Goal: Check status: Check status

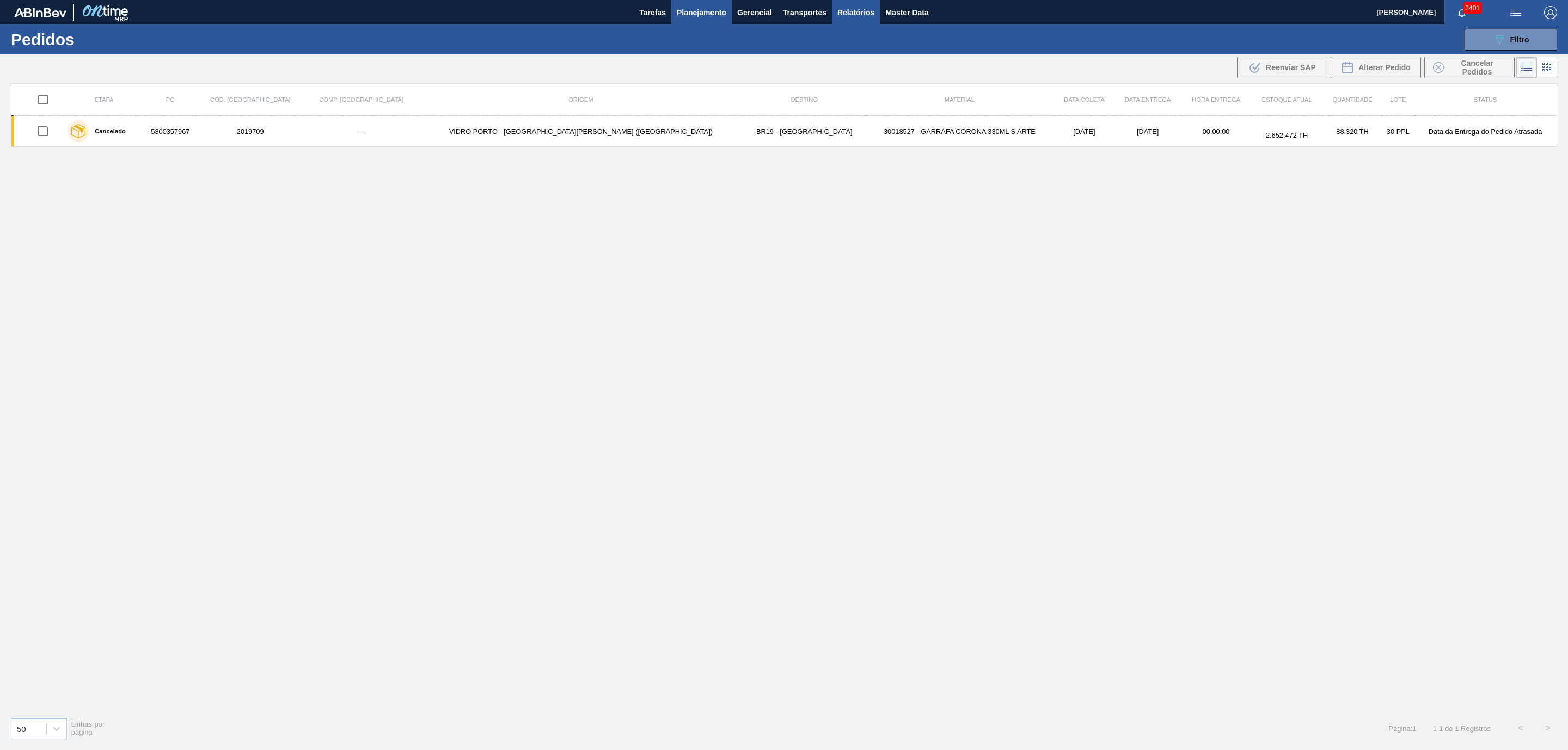
click at [842, 14] on span "Relatórios" at bounding box center [855, 13] width 37 height 14
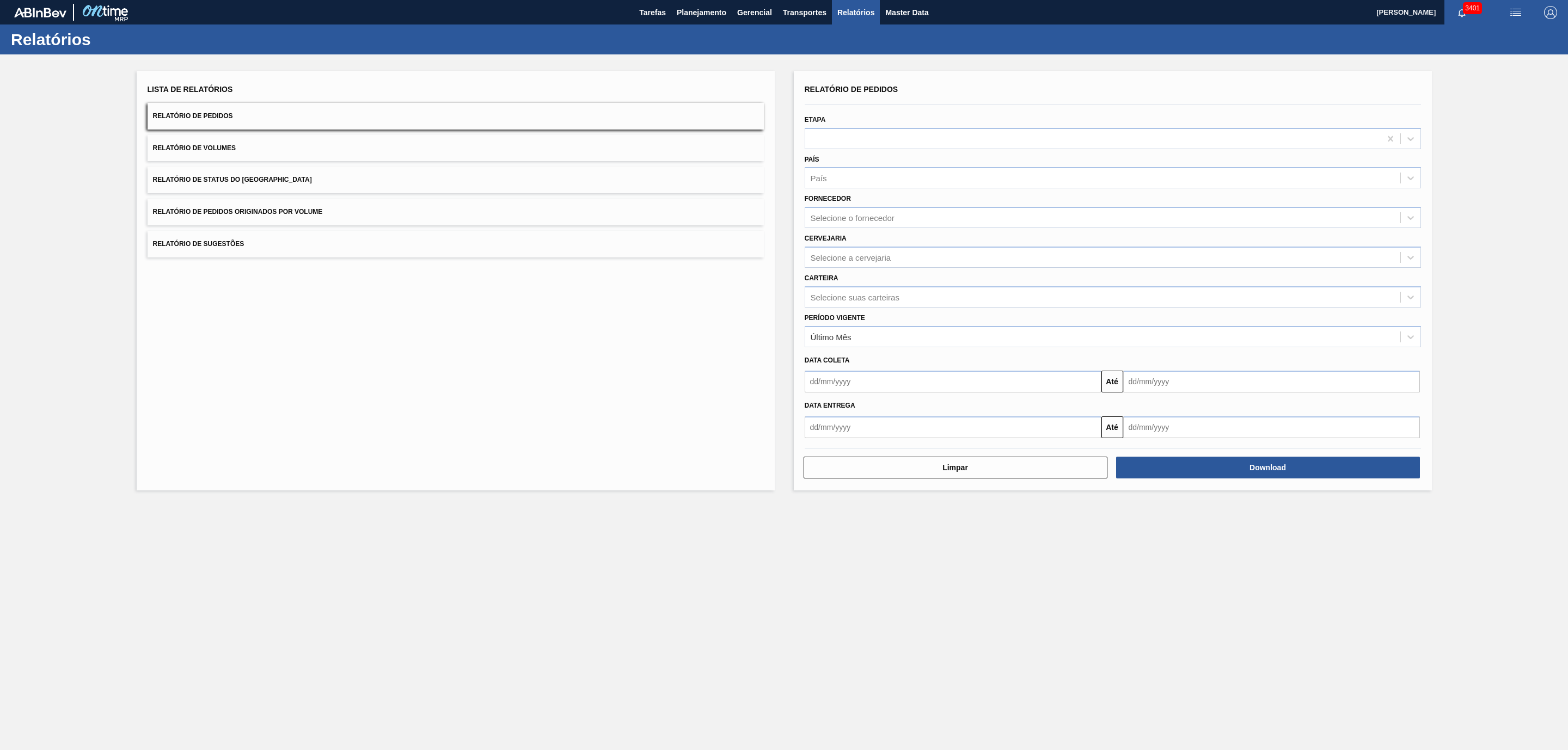
click at [274, 209] on span "Relatório de Pedidos Originados por Volume" at bounding box center [238, 212] width 170 height 7
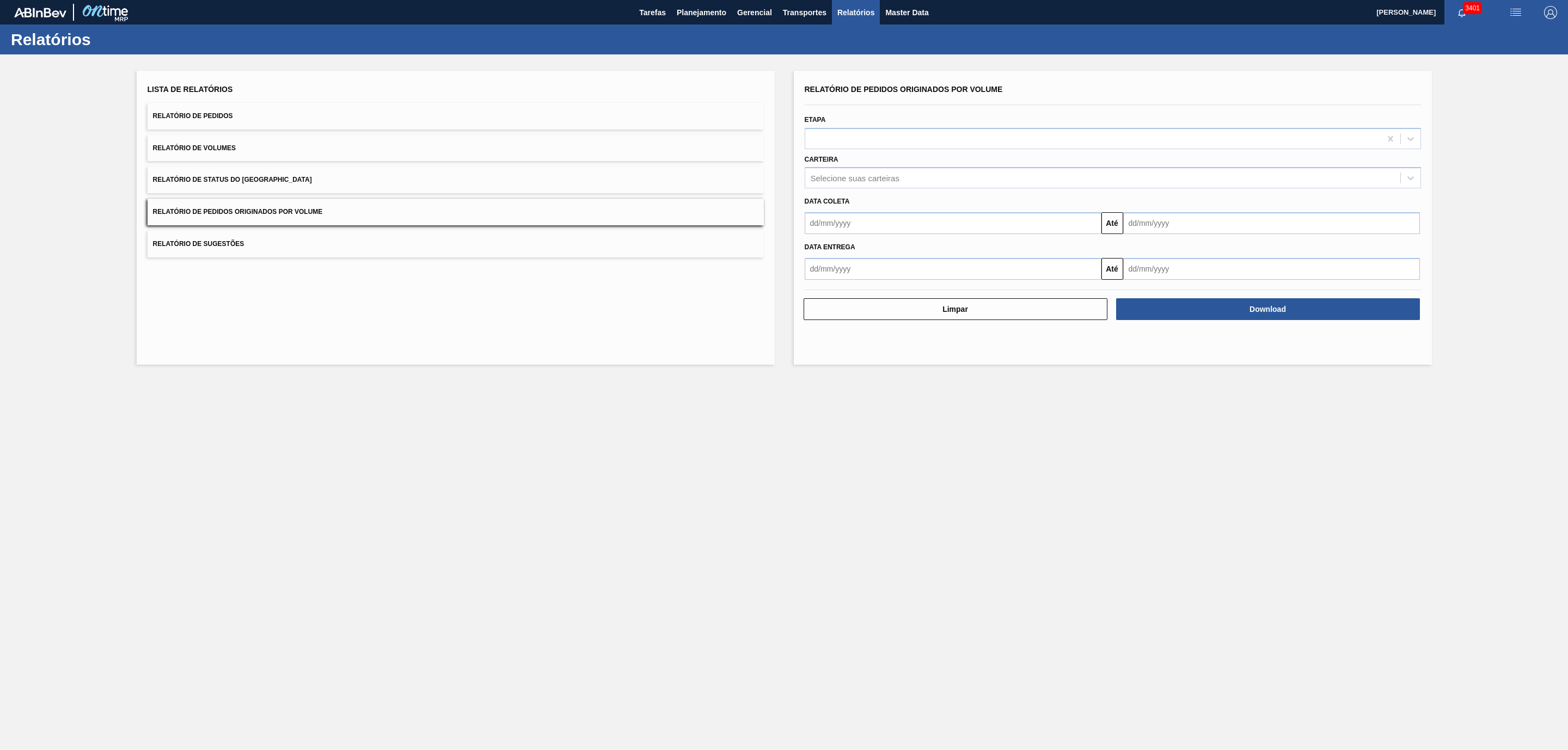
click at [840, 191] on div "Data coleta" at bounding box center [1113, 200] width 625 height 19
click at [848, 184] on div "Selecione suas carteiras" at bounding box center [1103, 178] width 595 height 16
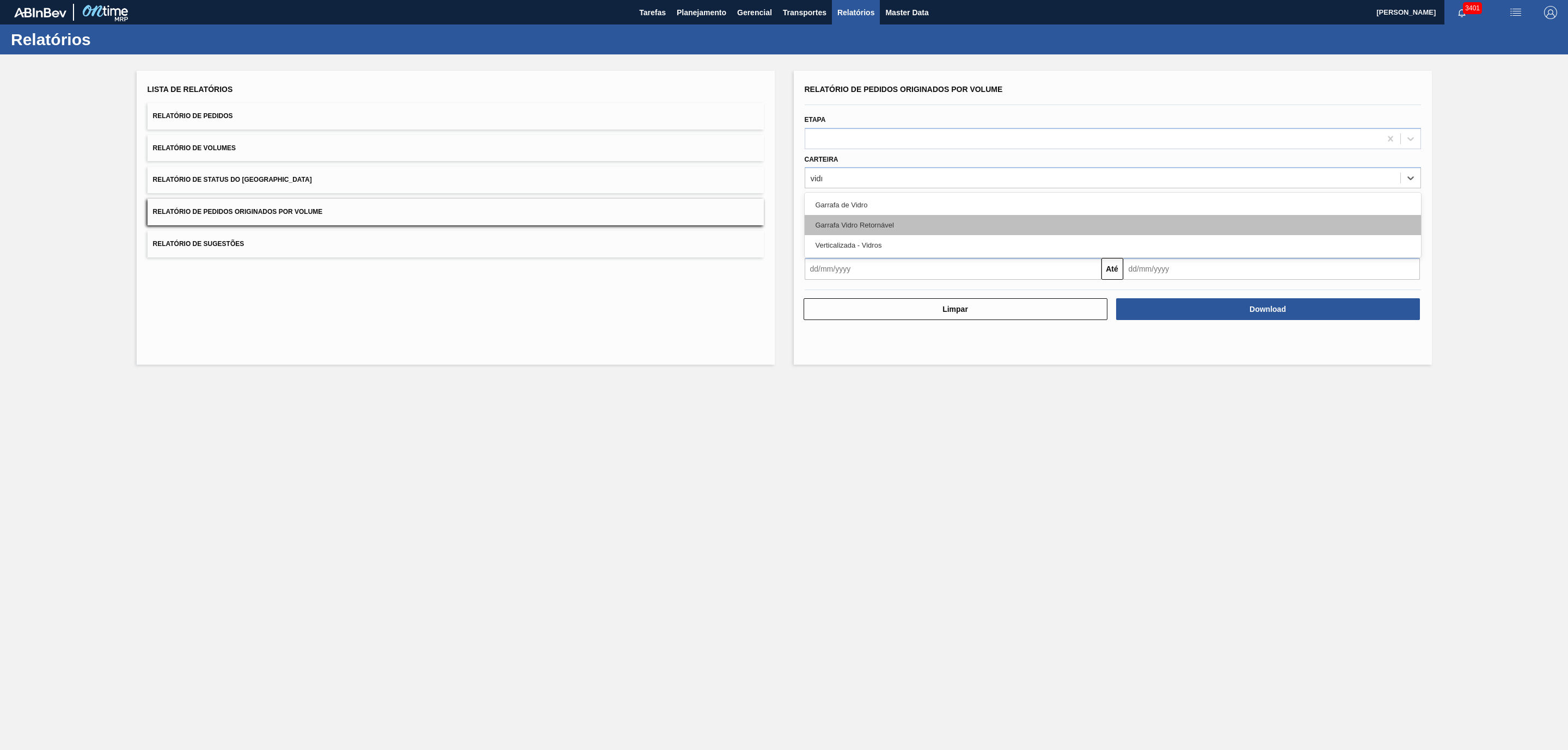
type input "vidro"
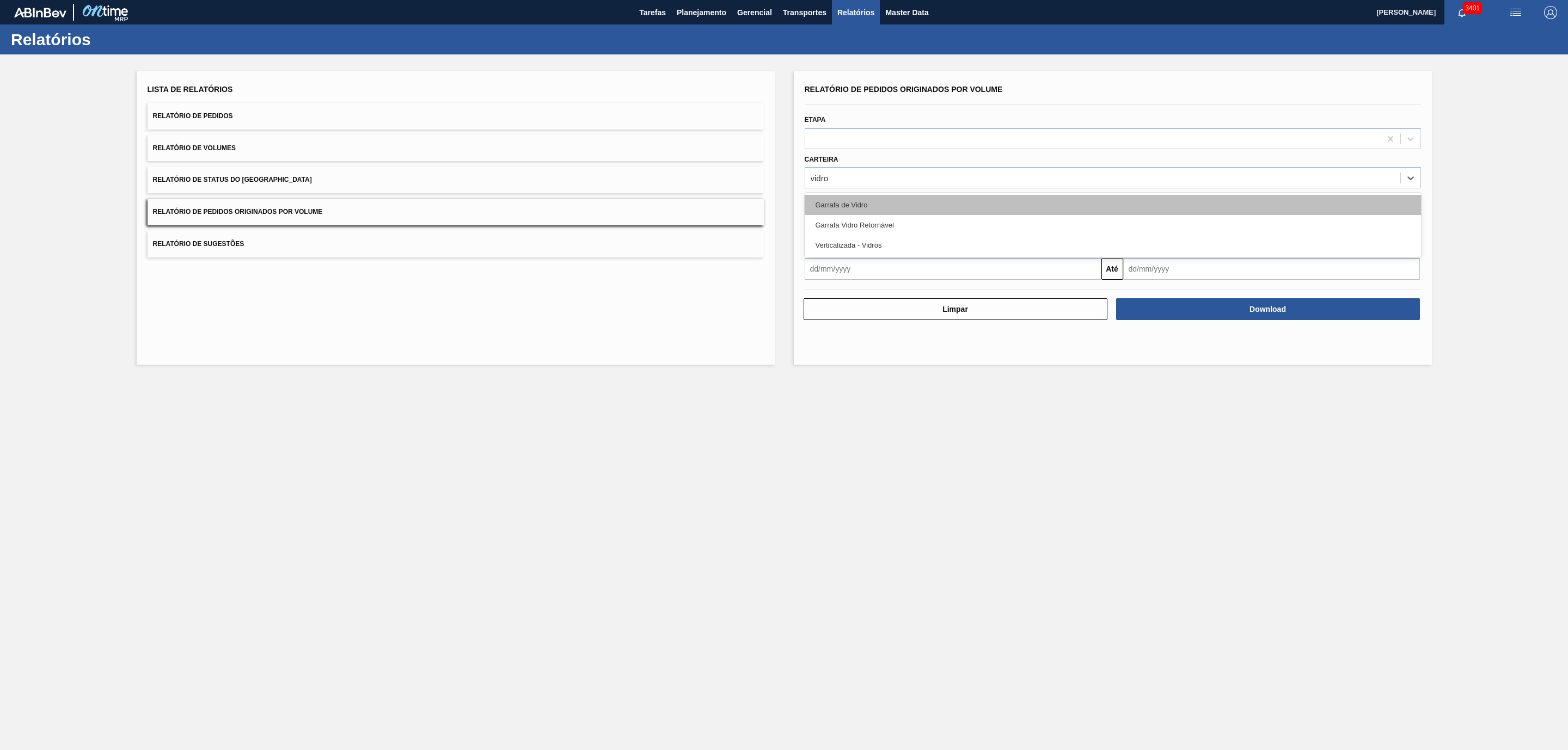
click at [843, 203] on div "Garrafa de Vidro" at bounding box center [1113, 205] width 617 height 20
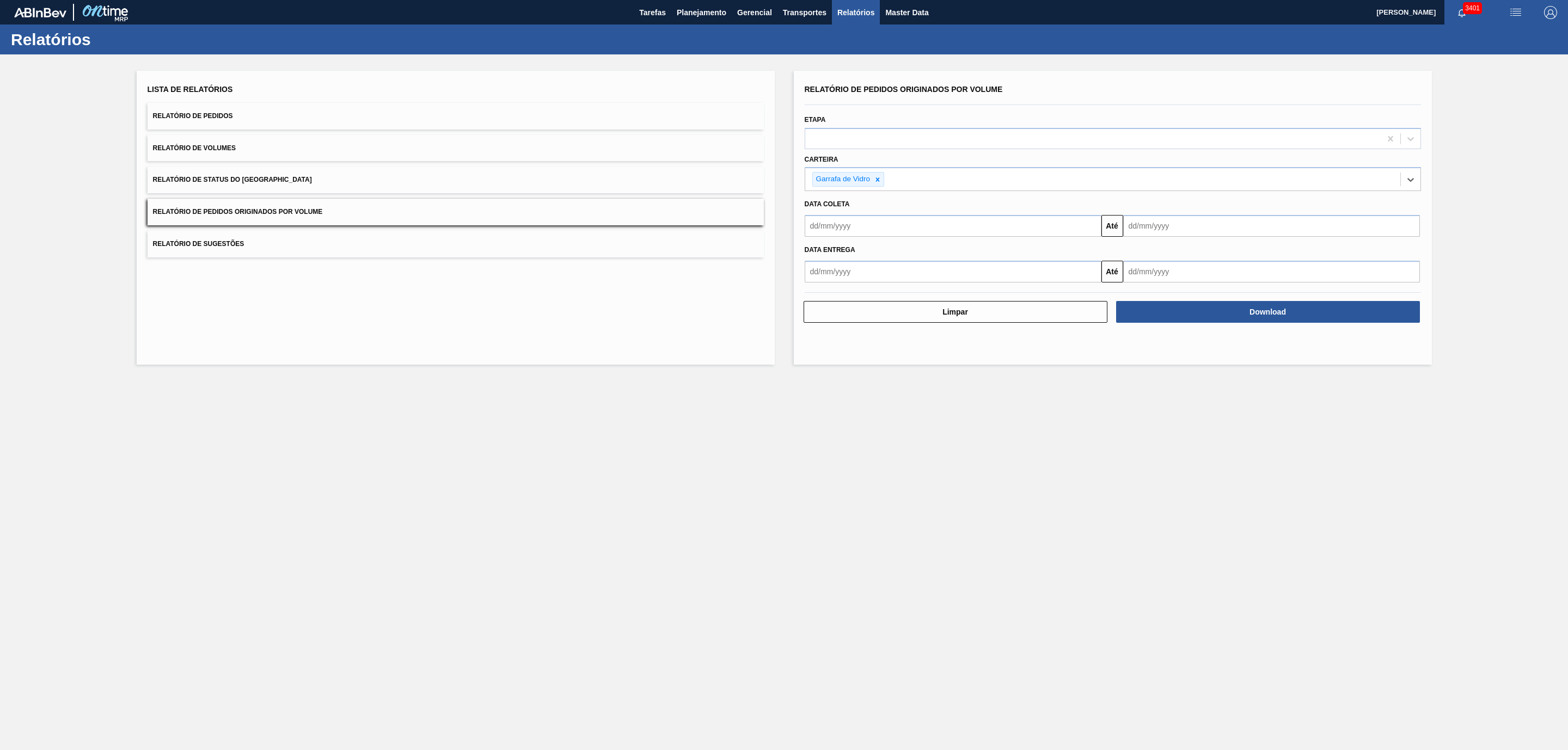
click at [832, 239] on div "Data entrega Até" at bounding box center [1113, 259] width 625 height 46
click at [833, 232] on input "text" at bounding box center [953, 226] width 297 height 22
click at [830, 286] on div "1" at bounding box center [834, 287] width 14 height 14
type input "[DATE]"
click at [1176, 254] on div "Data entrega" at bounding box center [1113, 250] width 625 height 16
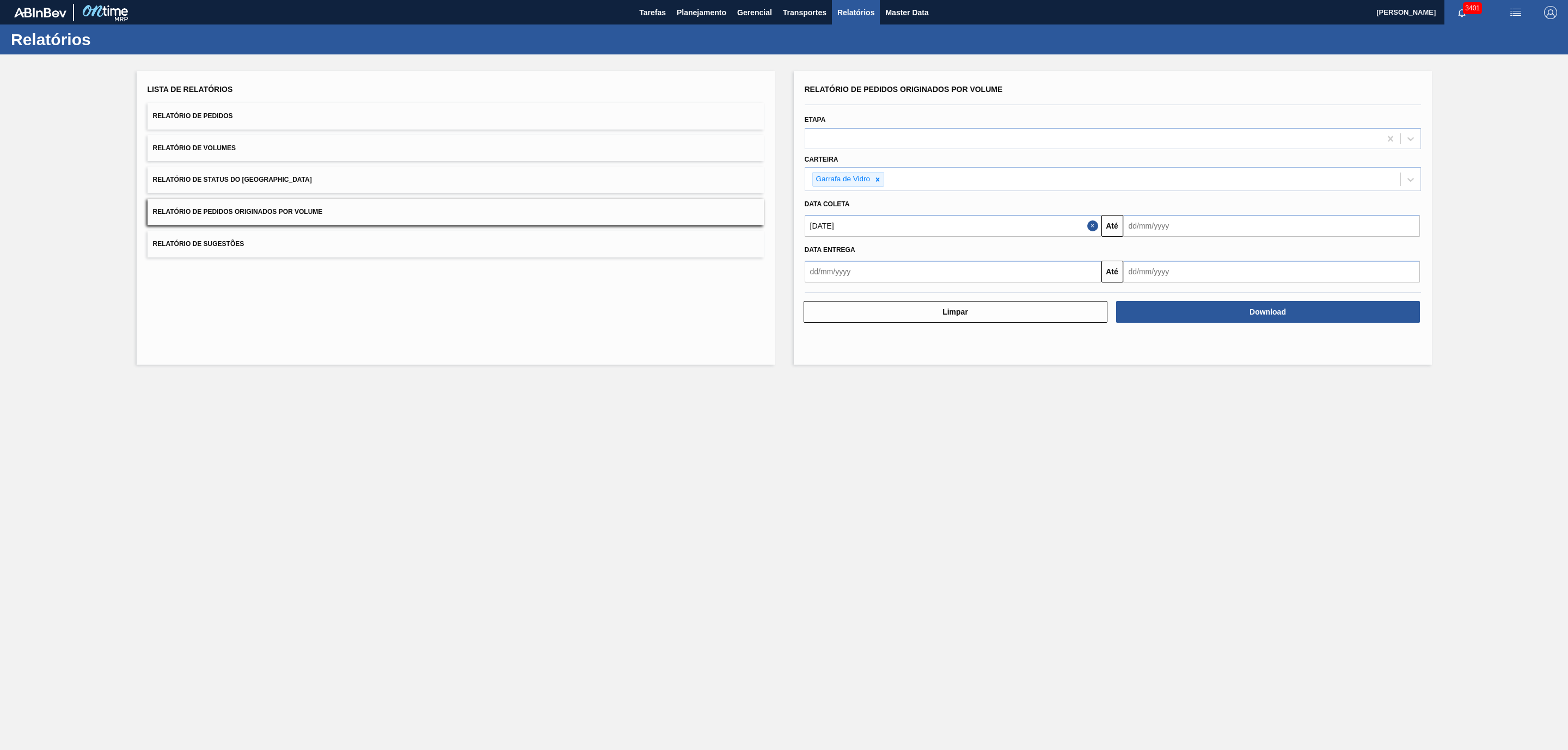
click at [1173, 234] on input "text" at bounding box center [1272, 226] width 297 height 22
click at [1173, 337] on div "23" at bounding box center [1170, 340] width 14 height 14
type input "[DATE]"
click at [1185, 285] on div "Limpar Download" at bounding box center [1113, 303] width 625 height 41
click at [1187, 311] on button "Download" at bounding box center [1267, 312] width 303 height 22
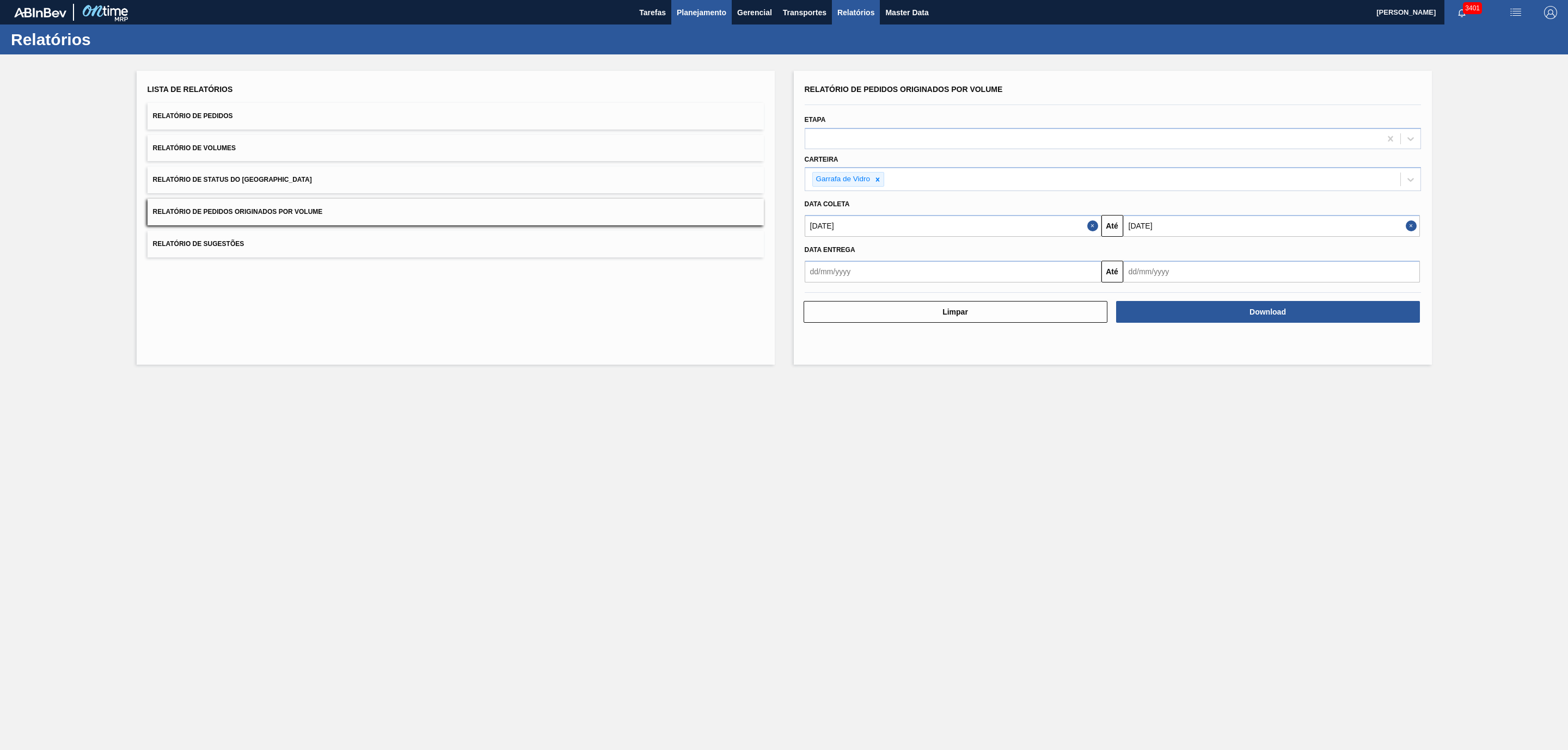
click at [677, 14] on span "Planejamento" at bounding box center [701, 13] width 50 height 14
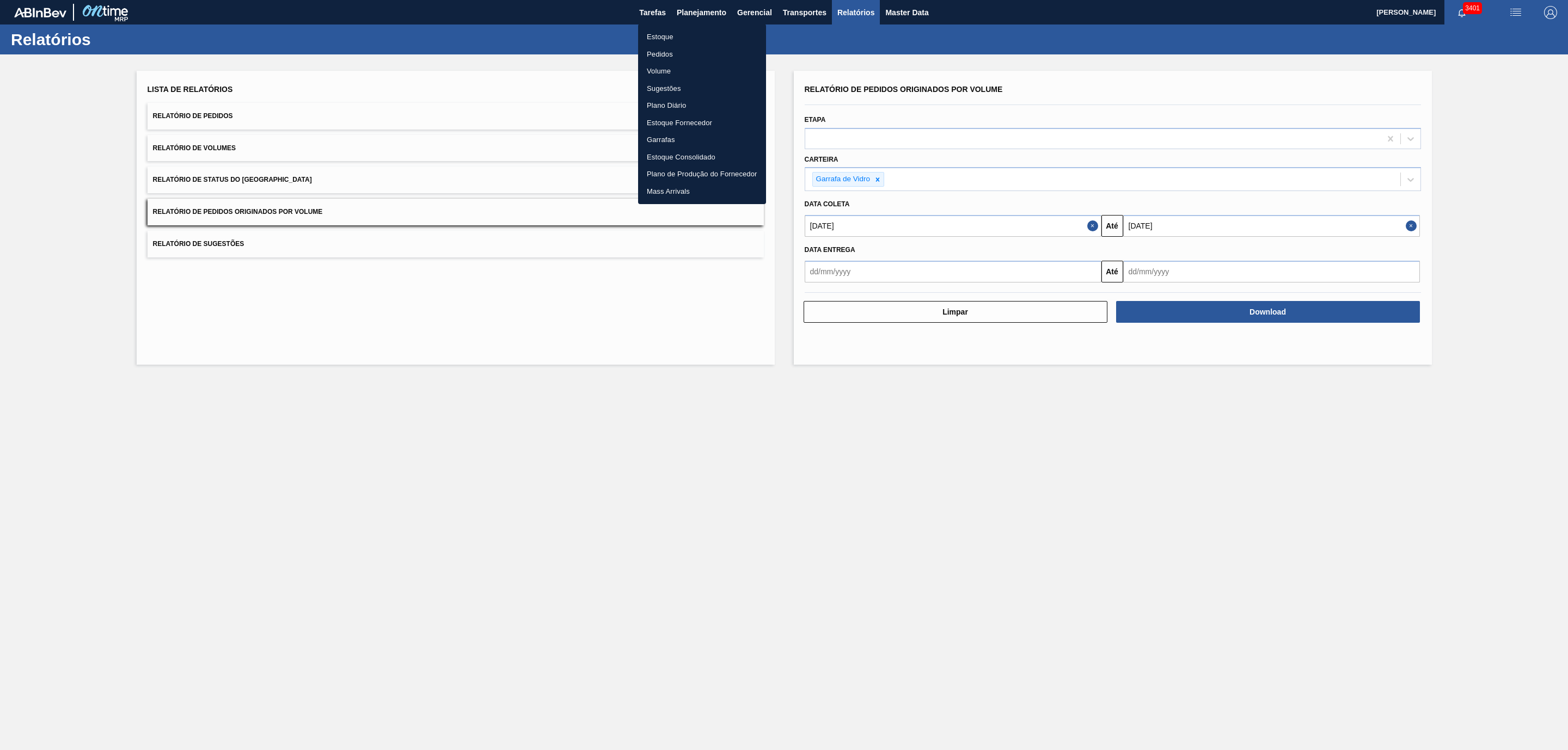
click at [657, 52] on li "Pedidos" at bounding box center [702, 54] width 128 height 17
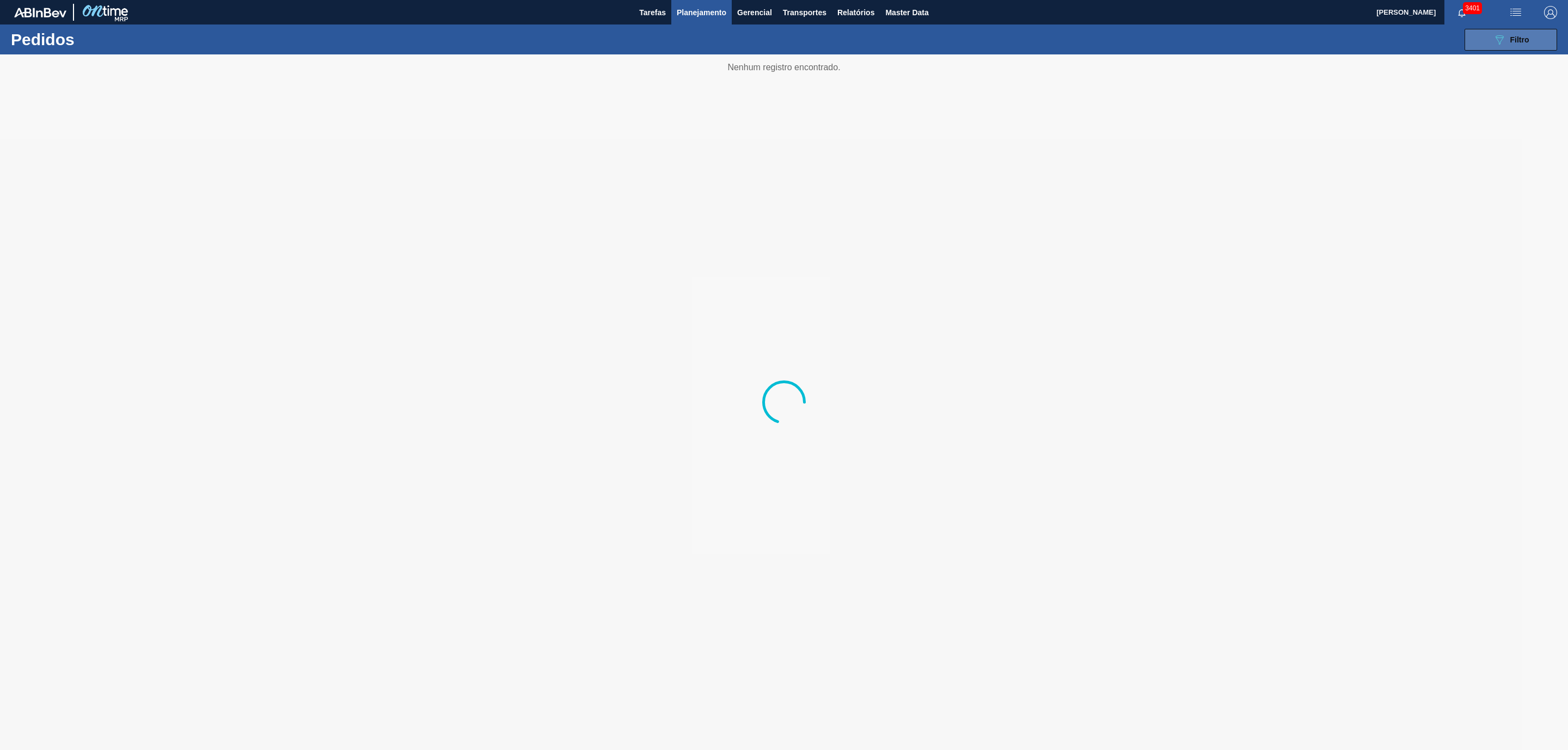
click at [1522, 29] on button "089F7B8B-B2A5-4AFE-B5C0-19BA573D28AC Filtro" at bounding box center [1510, 40] width 93 height 22
click at [1339, 130] on div at bounding box center [784, 402] width 1568 height 696
click at [1338, 126] on div at bounding box center [784, 402] width 1568 height 696
click at [1338, 126] on span "×" at bounding box center [1336, 122] width 10 height 14
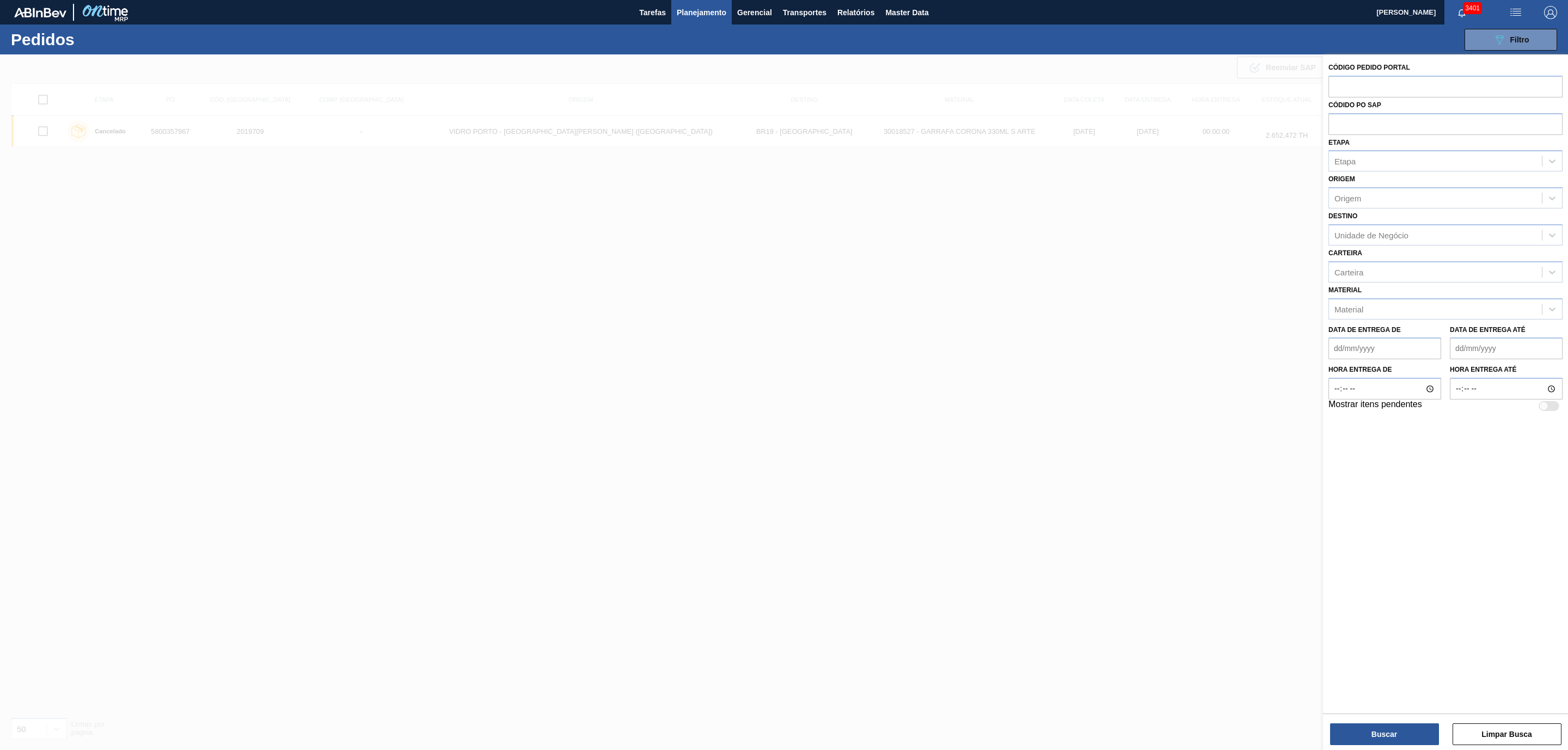
click at [1338, 126] on input "text" at bounding box center [1446, 123] width 234 height 21
paste input "text"
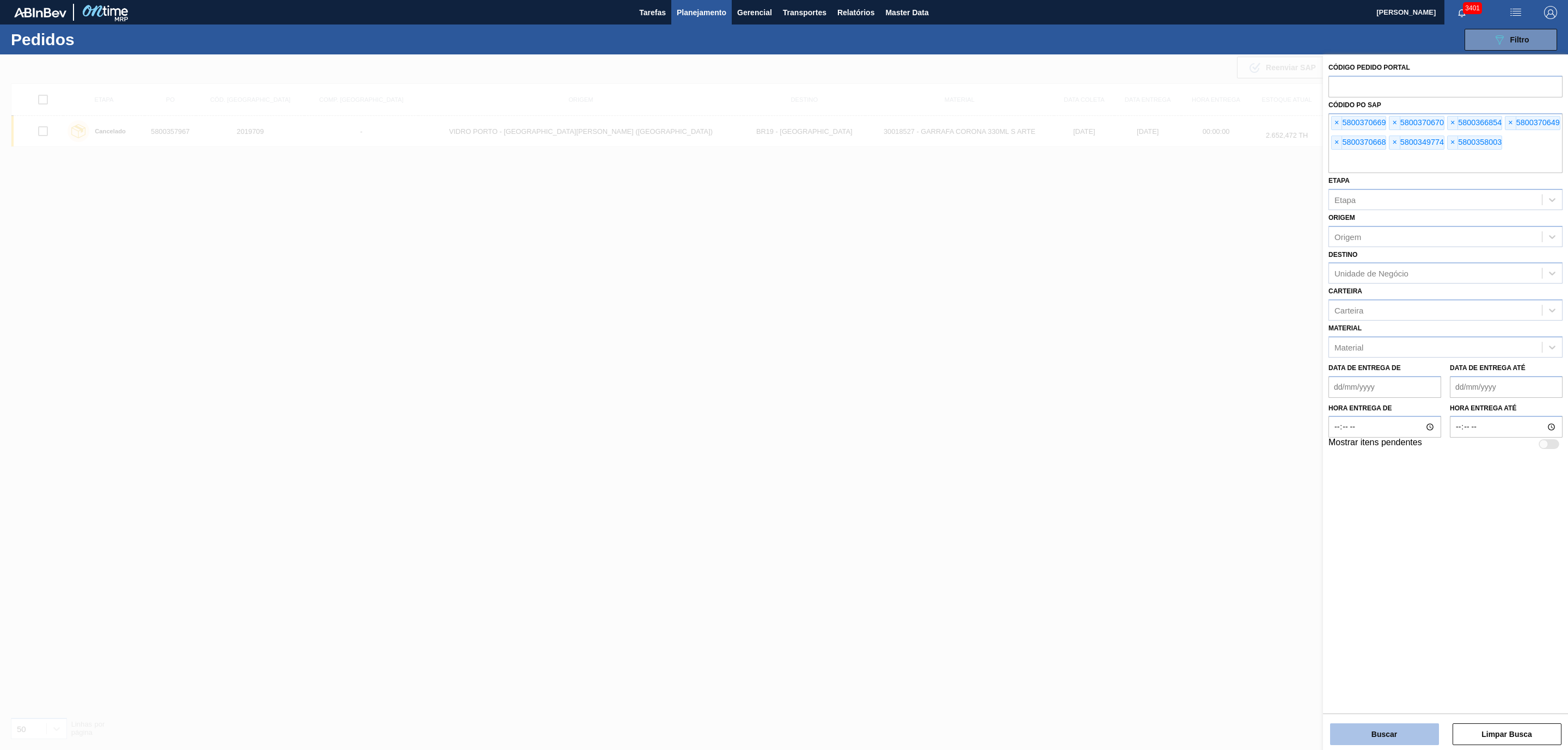
click at [1363, 728] on button "Buscar" at bounding box center [1384, 735] width 109 height 22
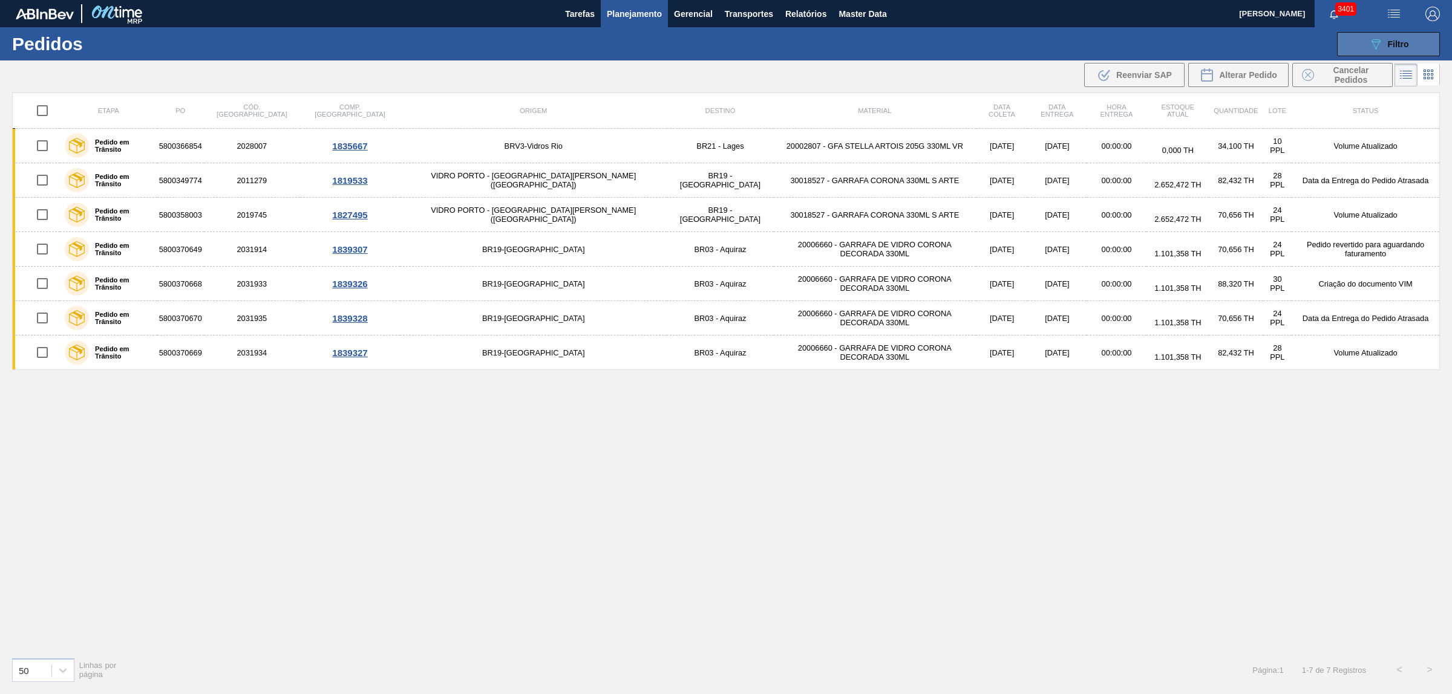
click at [1384, 37] on div "089F7B8B-B2A5-4AFE-B5C0-19BA573D28AC Filtro" at bounding box center [1388, 44] width 41 height 15
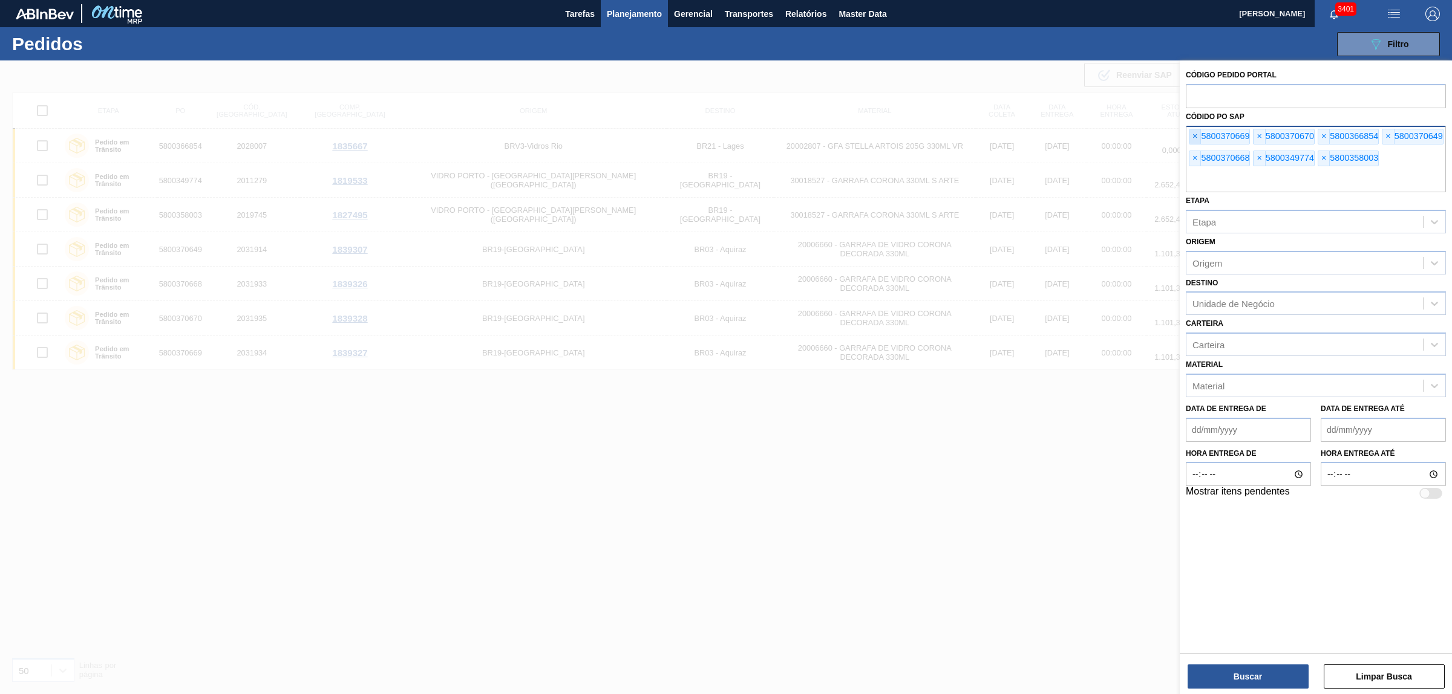
click at [1196, 134] on span "×" at bounding box center [1194, 136] width 11 height 15
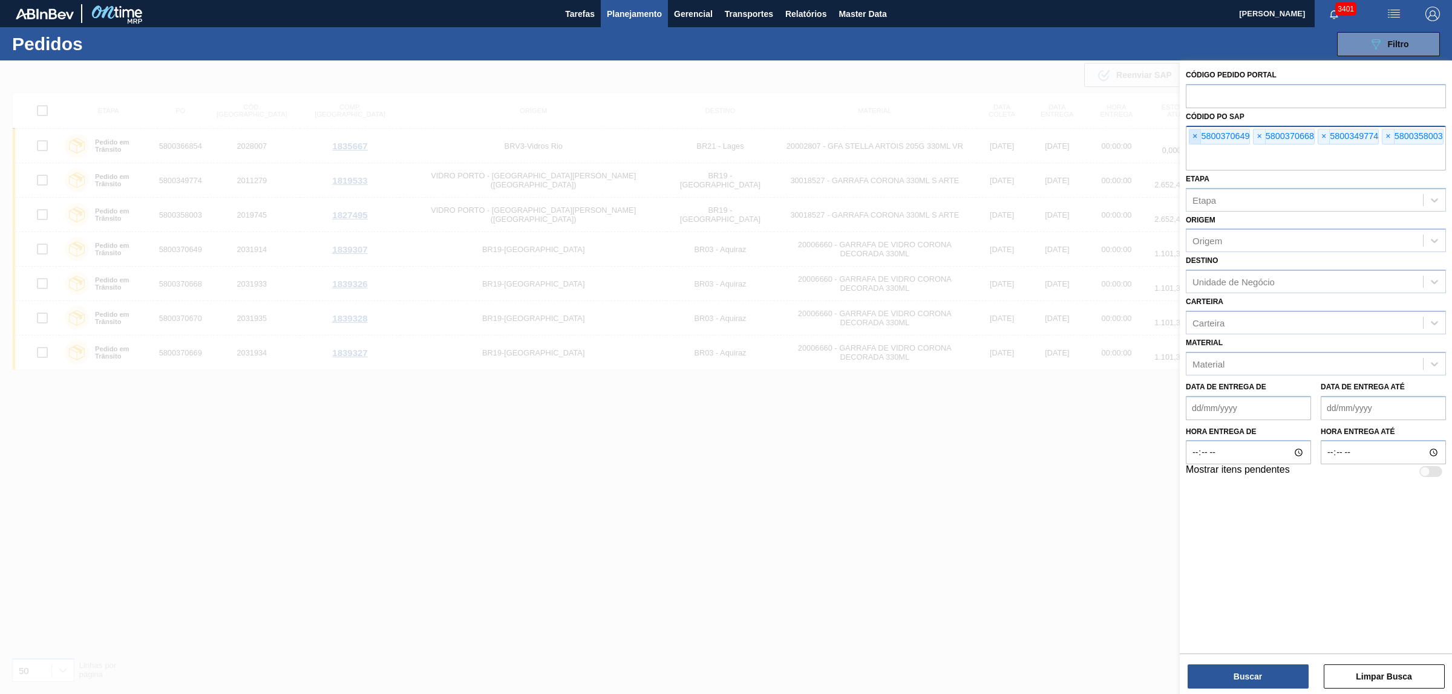
click at [1196, 134] on span "×" at bounding box center [1194, 136] width 11 height 15
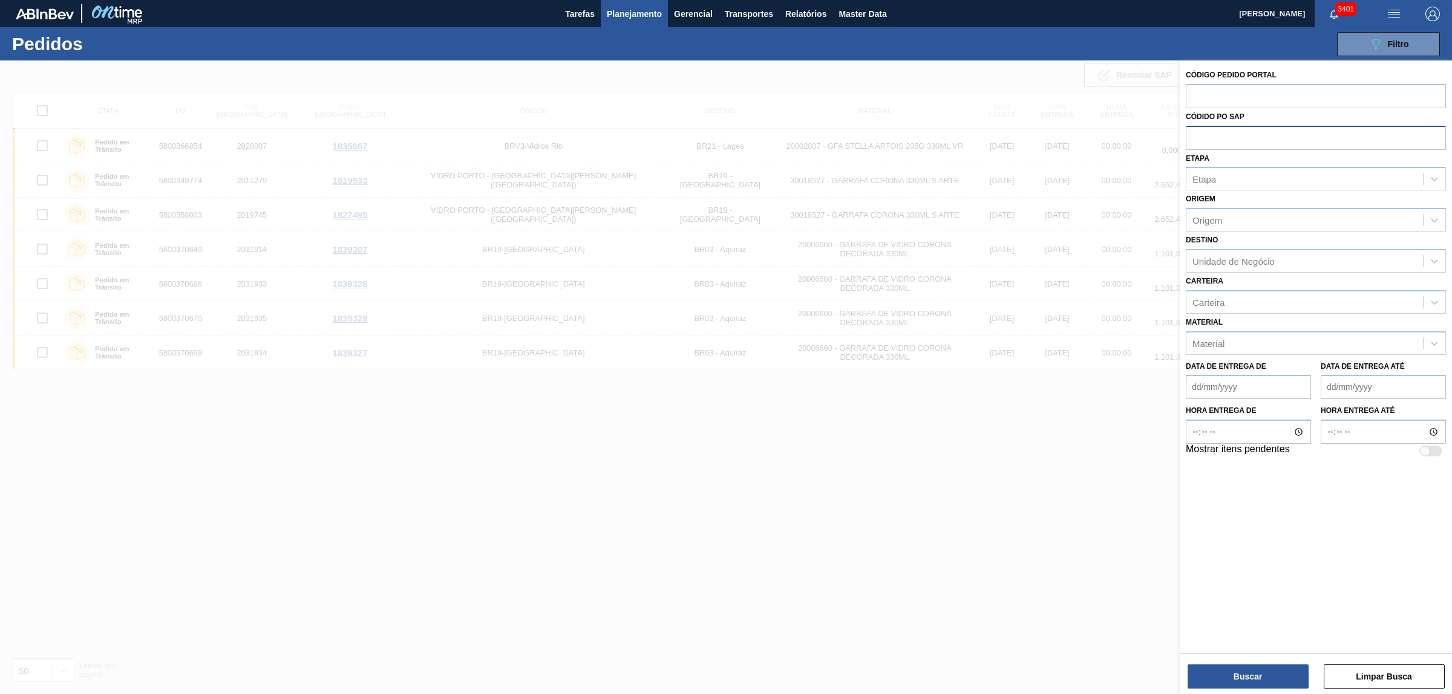
paste input "5800358036"
type input "5800358036"
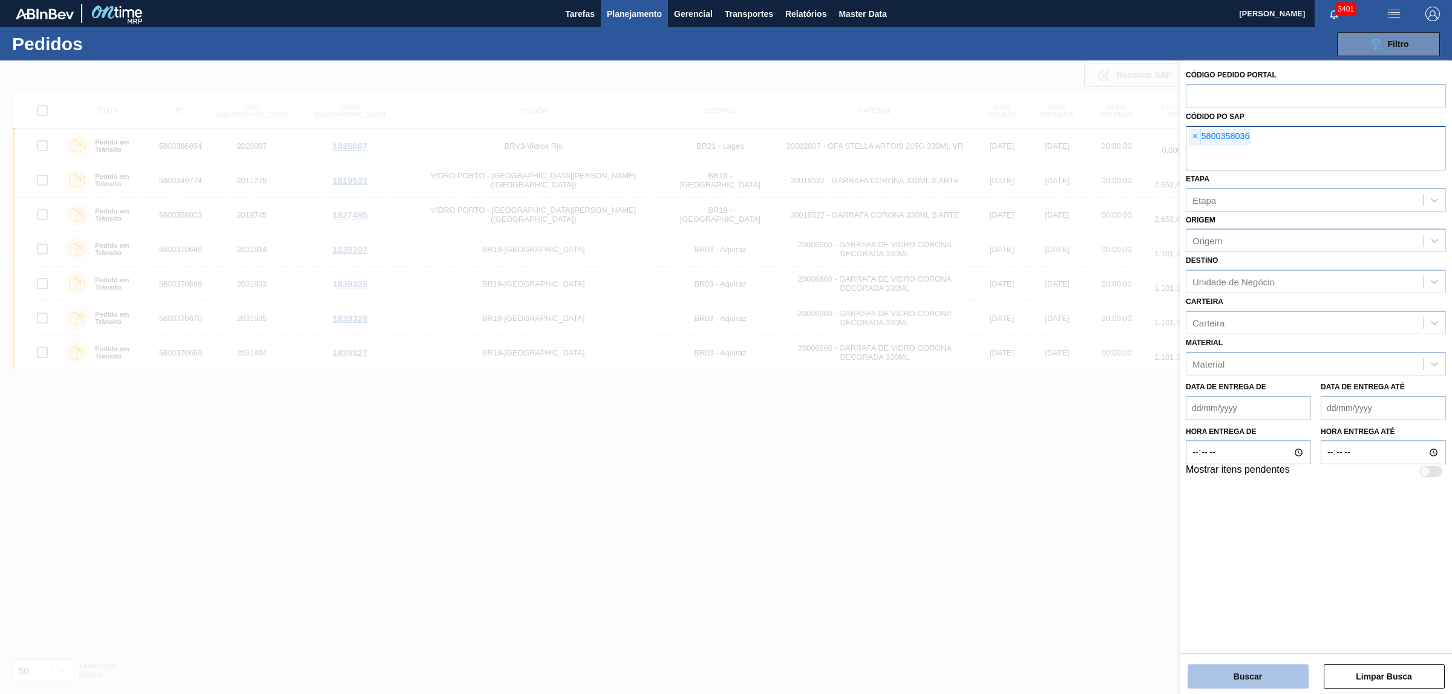
click at [1225, 670] on button "Buscar" at bounding box center [1247, 677] width 121 height 24
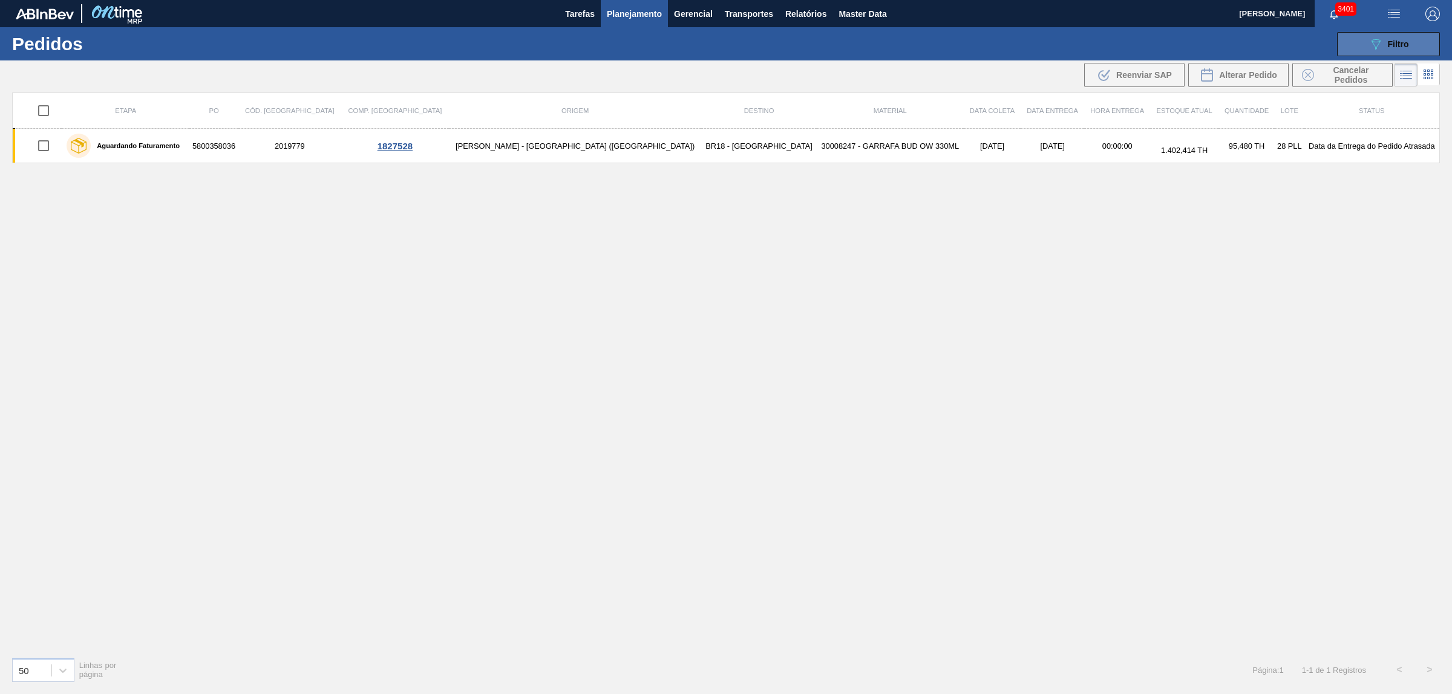
click at [1416, 41] on button "089F7B8B-B2A5-4AFE-B5C0-19BA573D28AC Filtro" at bounding box center [1388, 44] width 103 height 24
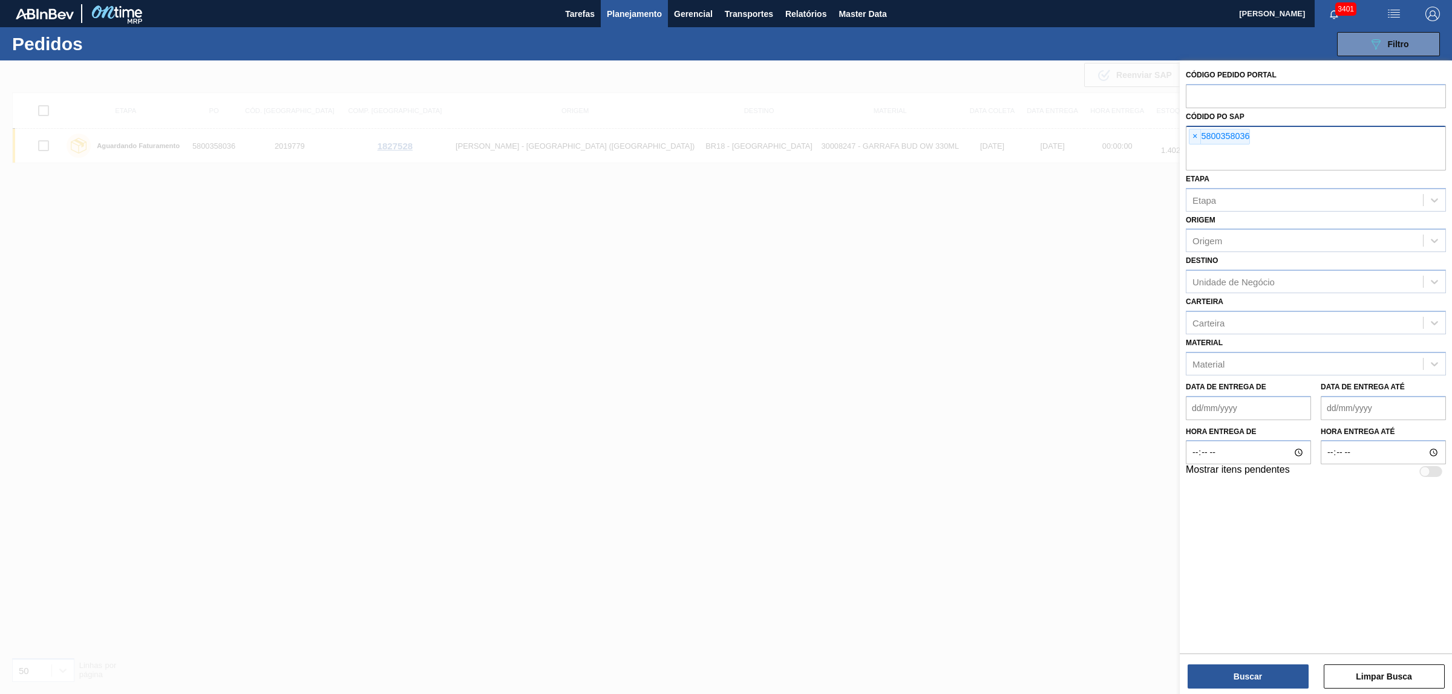
click at [1182, 137] on div "Código Pedido Portal Códido PO SAP × 5800358036 Etapa Etapa Origem Origem Desti…" at bounding box center [1315, 272] width 272 height 425
click at [1192, 139] on span "×" at bounding box center [1194, 136] width 11 height 15
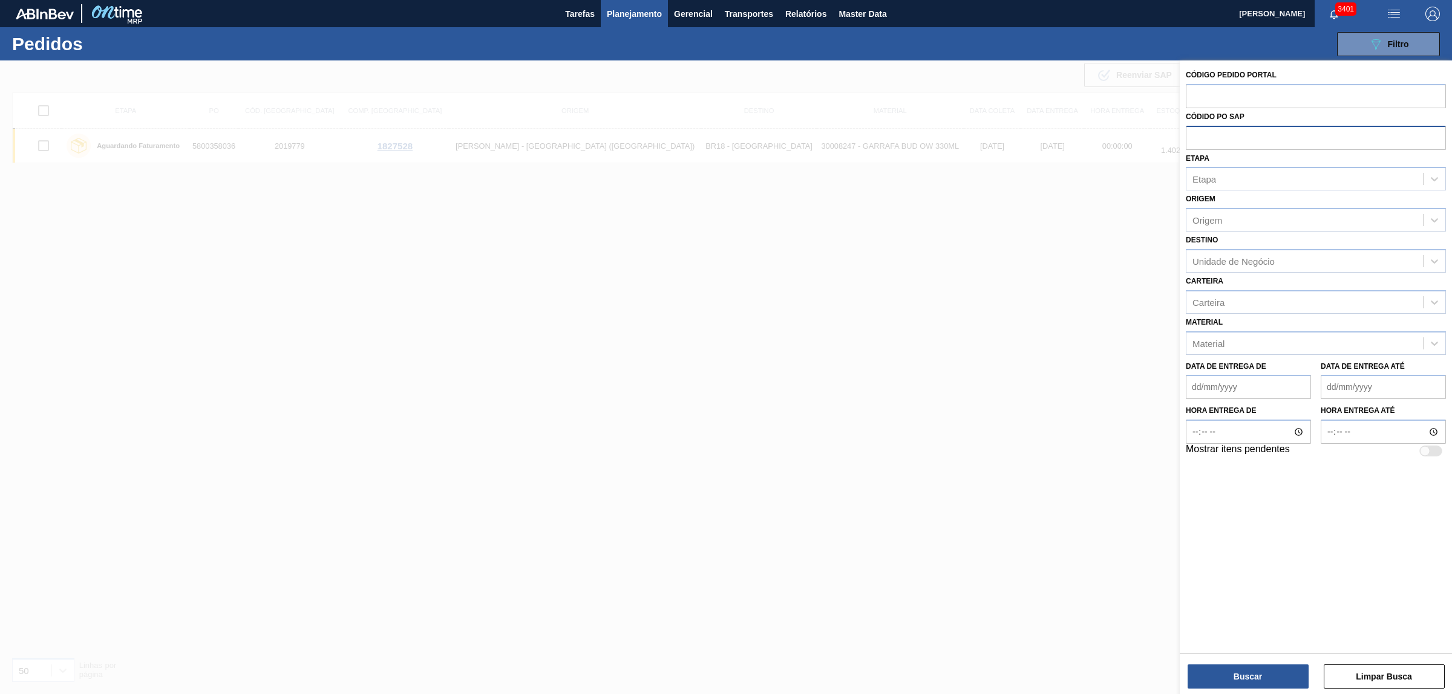
paste input "5800358004"
type input "5800358004"
click at [1213, 668] on button "Buscar" at bounding box center [1247, 677] width 121 height 24
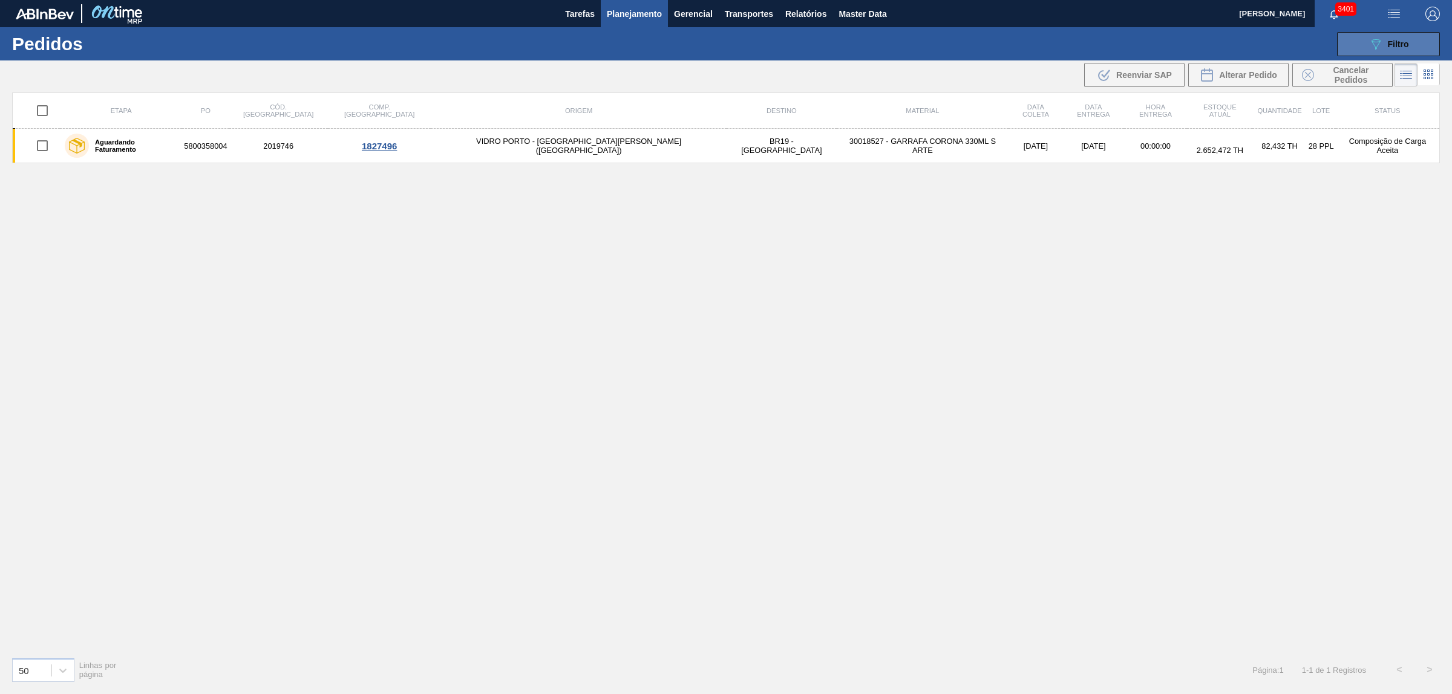
click at [1383, 47] on div "089F7B8B-B2A5-4AFE-B5C0-19BA573D28AC Filtro" at bounding box center [1388, 44] width 41 height 15
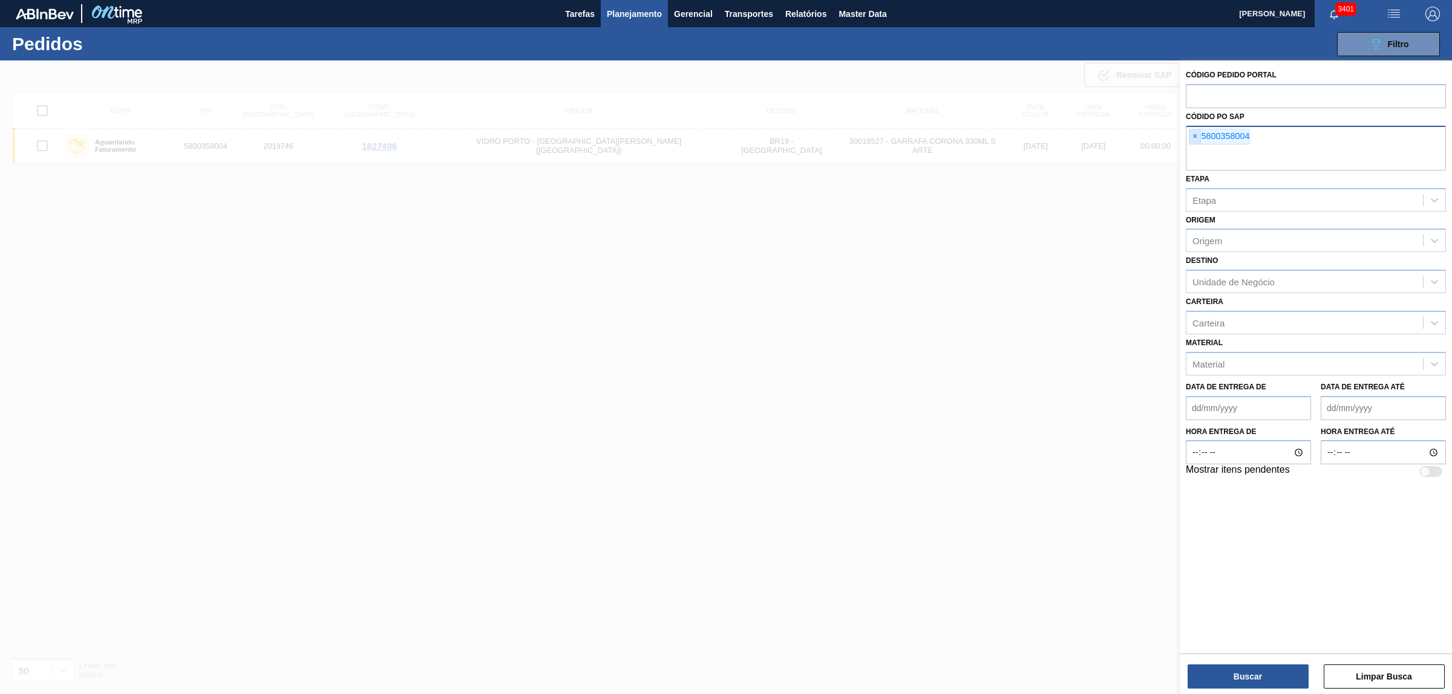
click at [1196, 135] on span "×" at bounding box center [1194, 136] width 11 height 15
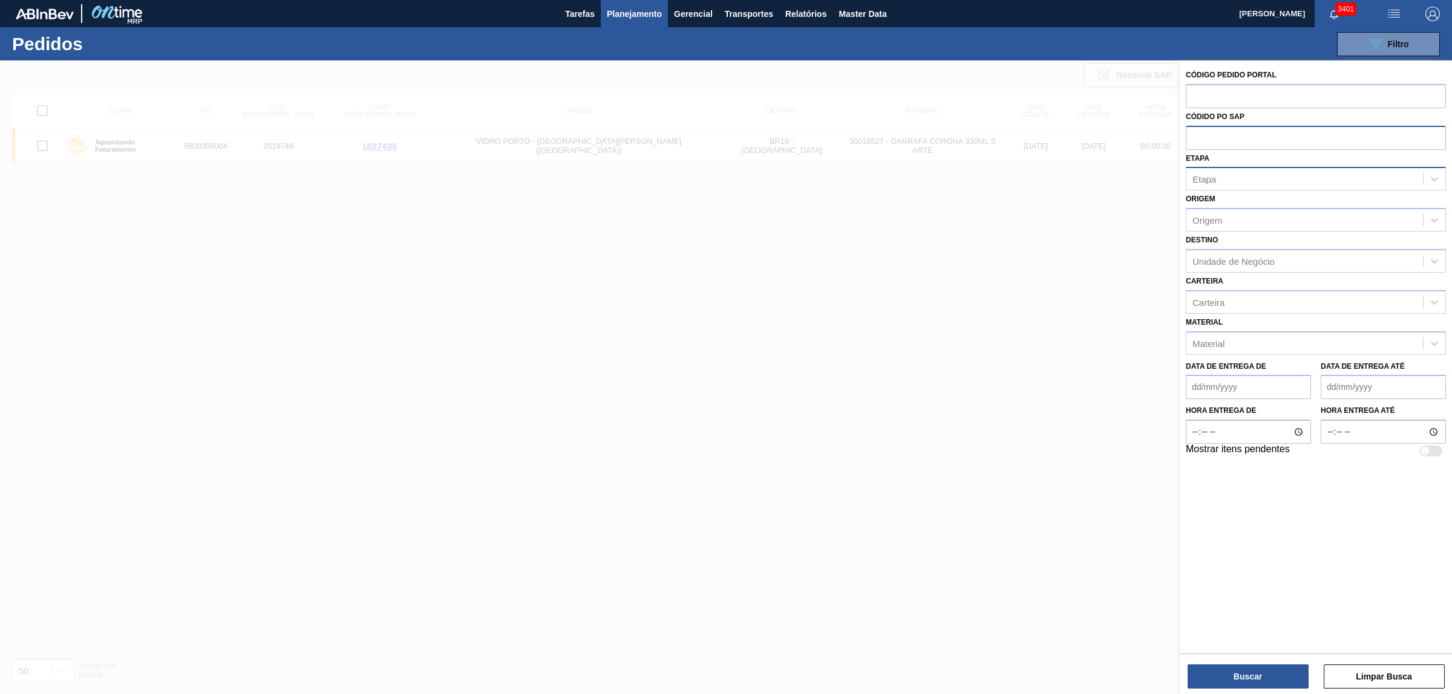
paste input "text"
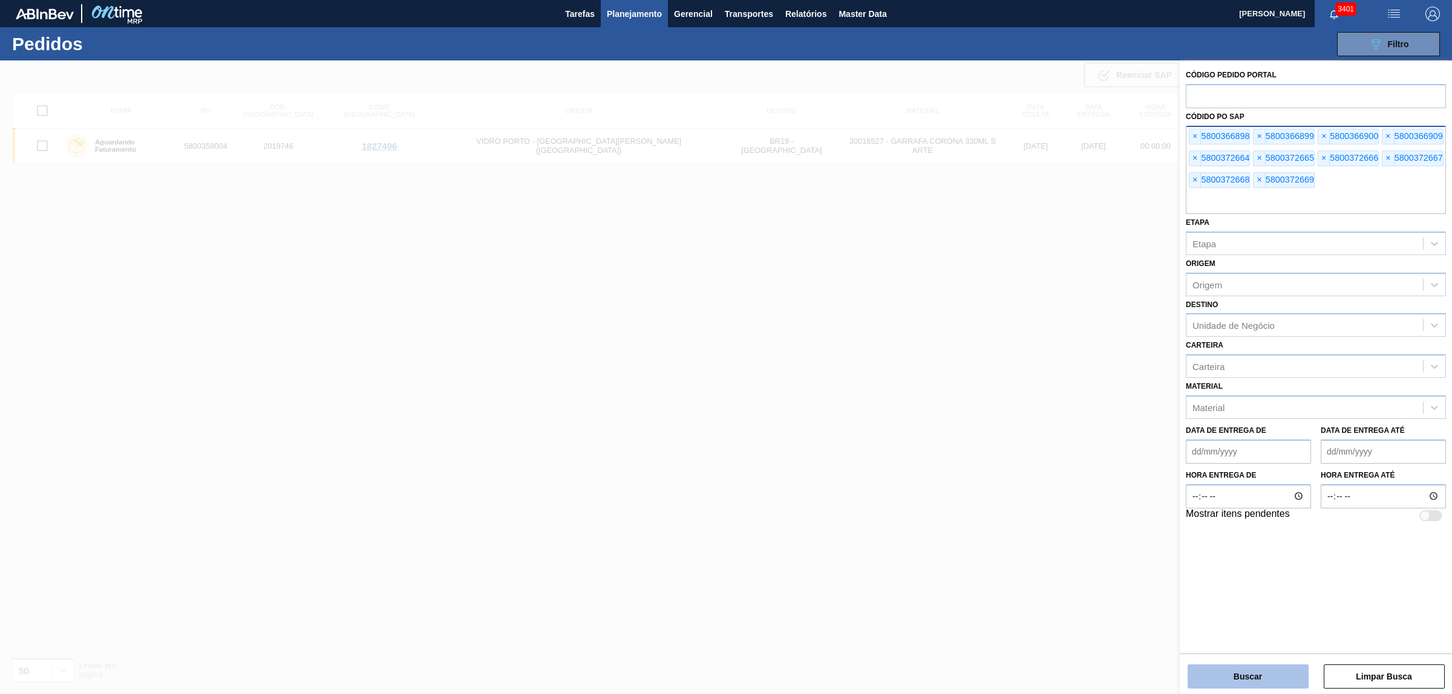
click at [1267, 676] on button "Buscar" at bounding box center [1247, 677] width 121 height 24
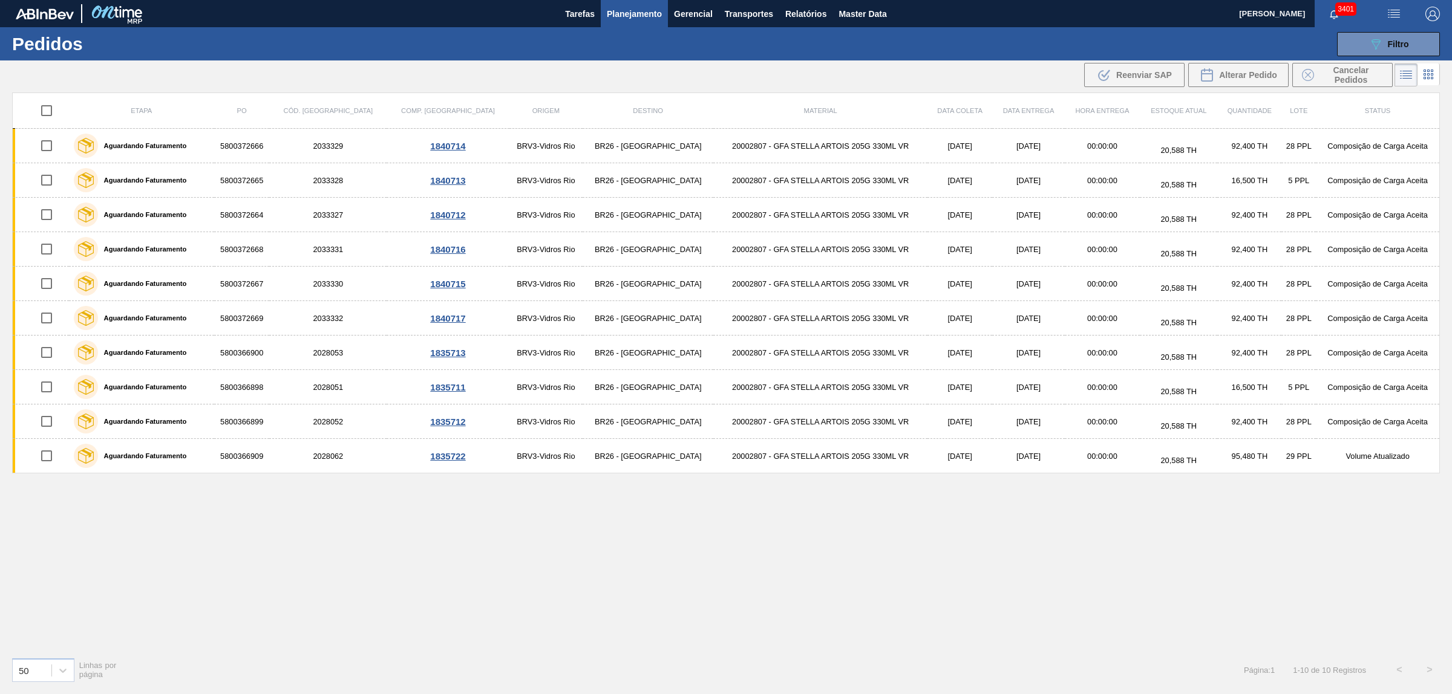
click at [1350, 57] on div "089F7B8B-B2A5-4AFE-B5C0-19BA573D28AC Filtro Código Pedido Portal Códido PO SAP …" at bounding box center [822, 44] width 1247 height 36
click at [1353, 56] on div "089F7B8B-B2A5-4AFE-B5C0-19BA573D28AC Filtro Código Pedido Portal Códido PO SAP …" at bounding box center [822, 44] width 1247 height 36
click at [1355, 46] on button "089F7B8B-B2A5-4AFE-B5C0-19BA573D28AC Filtro" at bounding box center [1388, 44] width 103 height 24
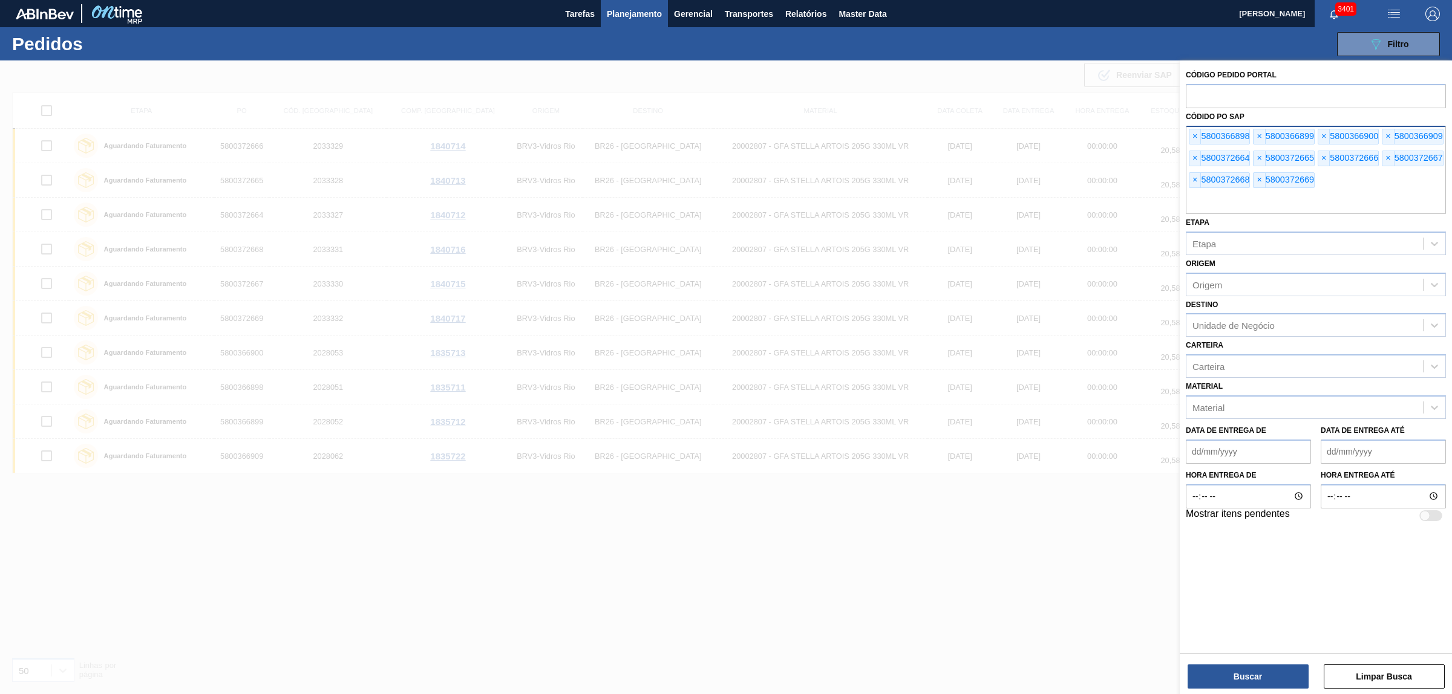
click at [1193, 127] on div "× 5800366898 × 5800366899 × 5800366900 × 5800366909 × 5800372664 × 5800372665 ×…" at bounding box center [1315, 170] width 260 height 88
click at [1196, 133] on span "×" at bounding box center [1194, 136] width 11 height 15
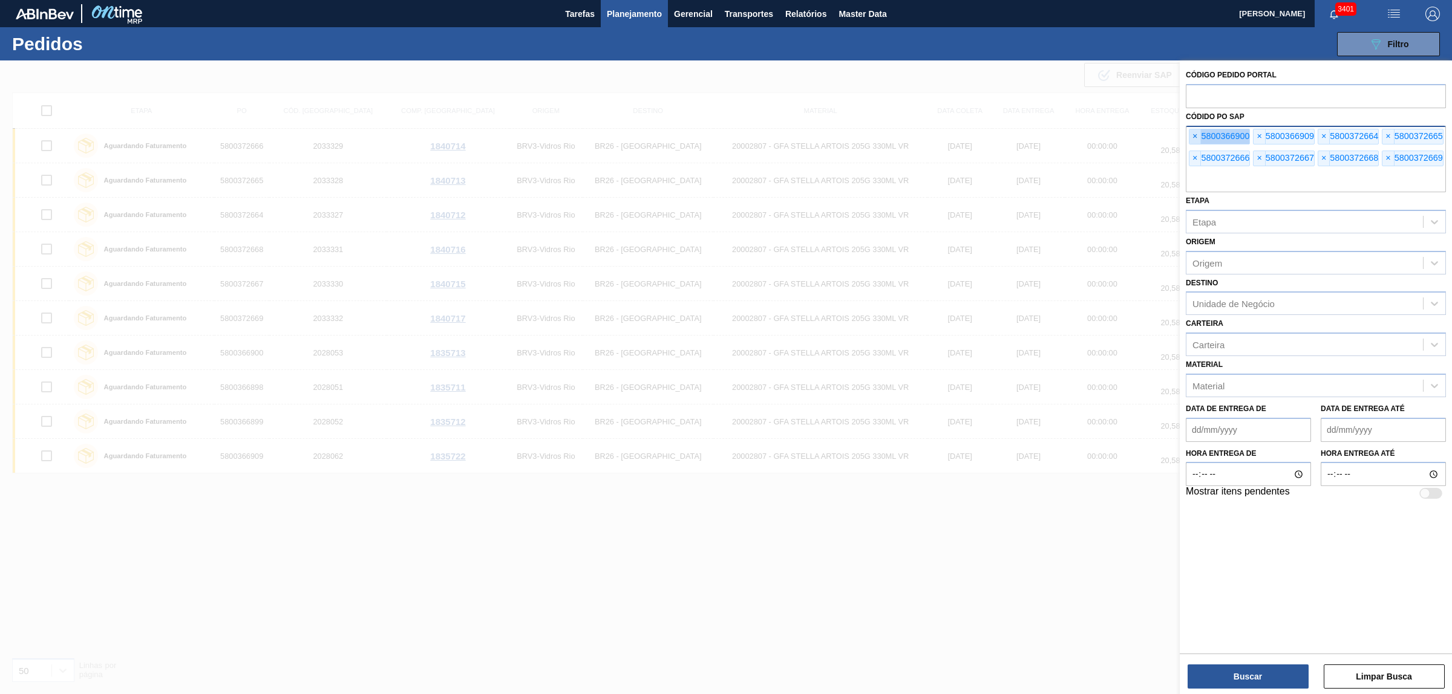
click at [1196, 133] on span "×" at bounding box center [1194, 136] width 11 height 15
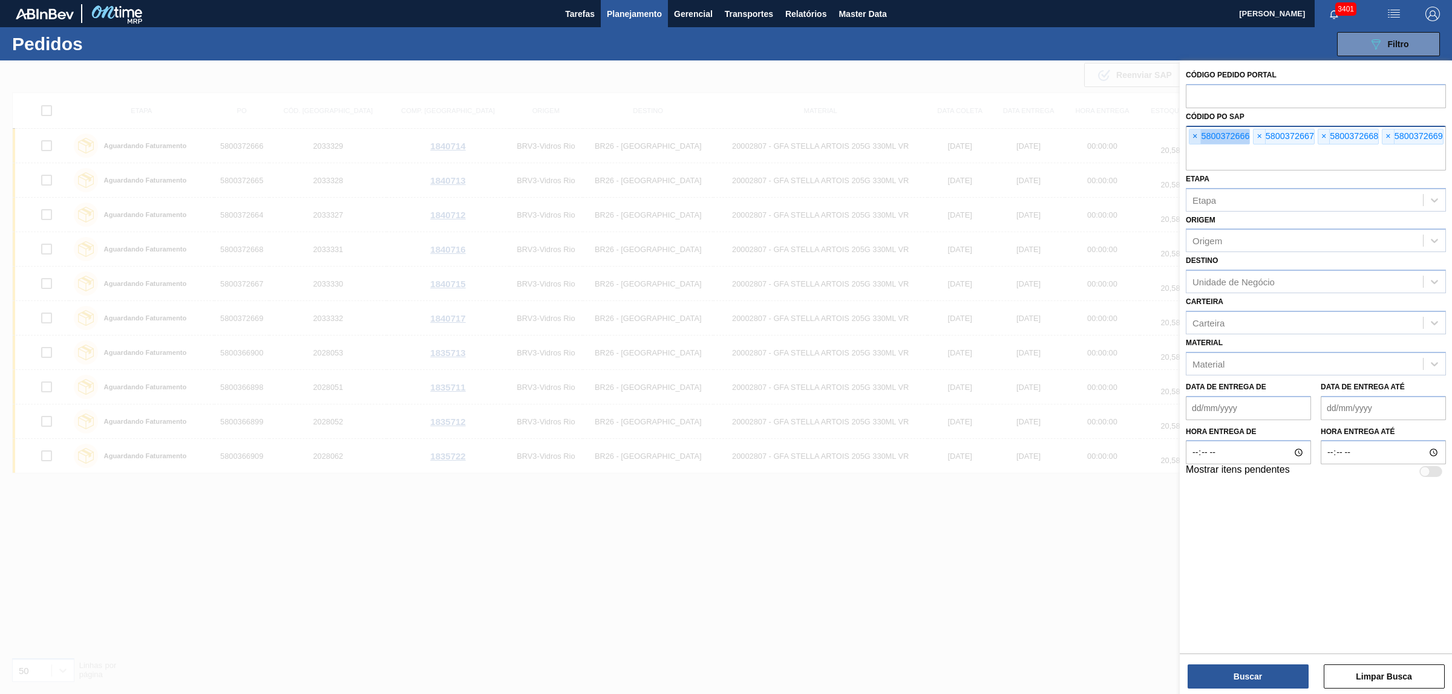
click at [1196, 133] on span "×" at bounding box center [1194, 136] width 11 height 15
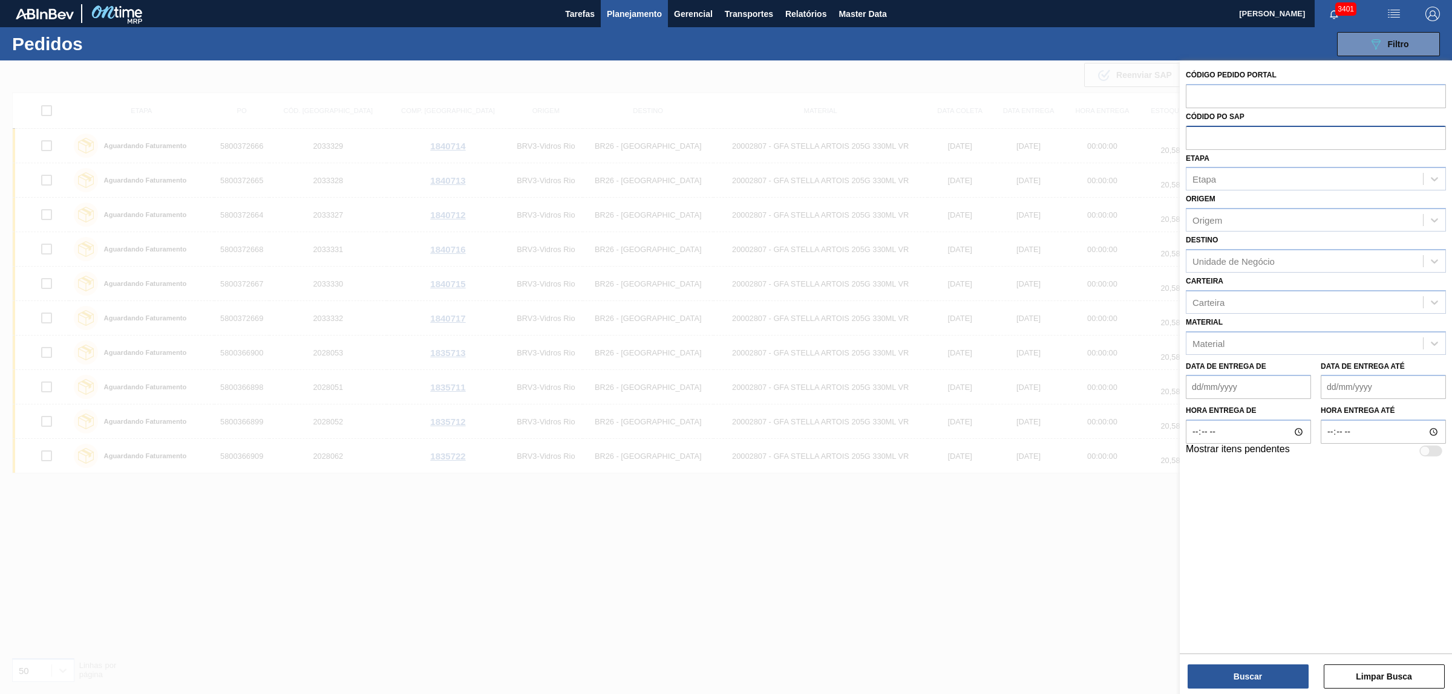
click at [1196, 133] on input "text" at bounding box center [1315, 137] width 260 height 23
paste input "text"
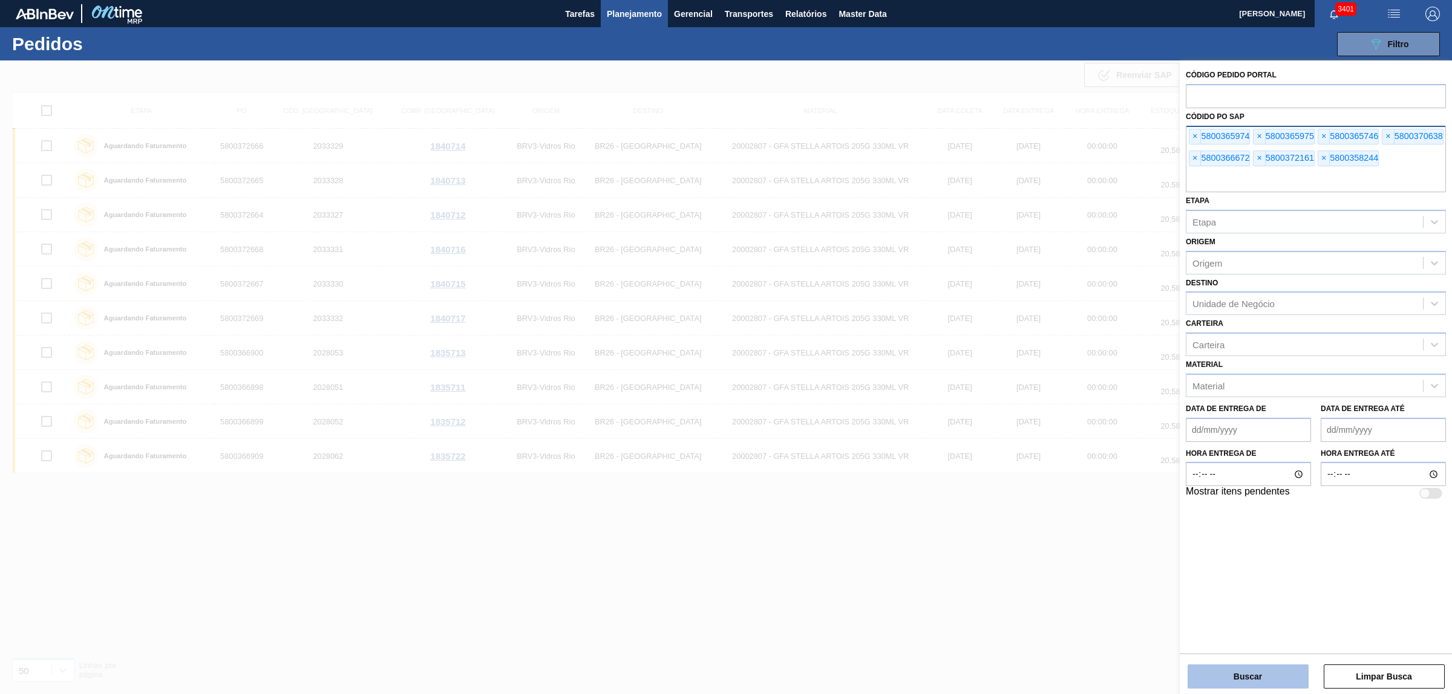
click at [1244, 677] on button "Buscar" at bounding box center [1247, 677] width 121 height 24
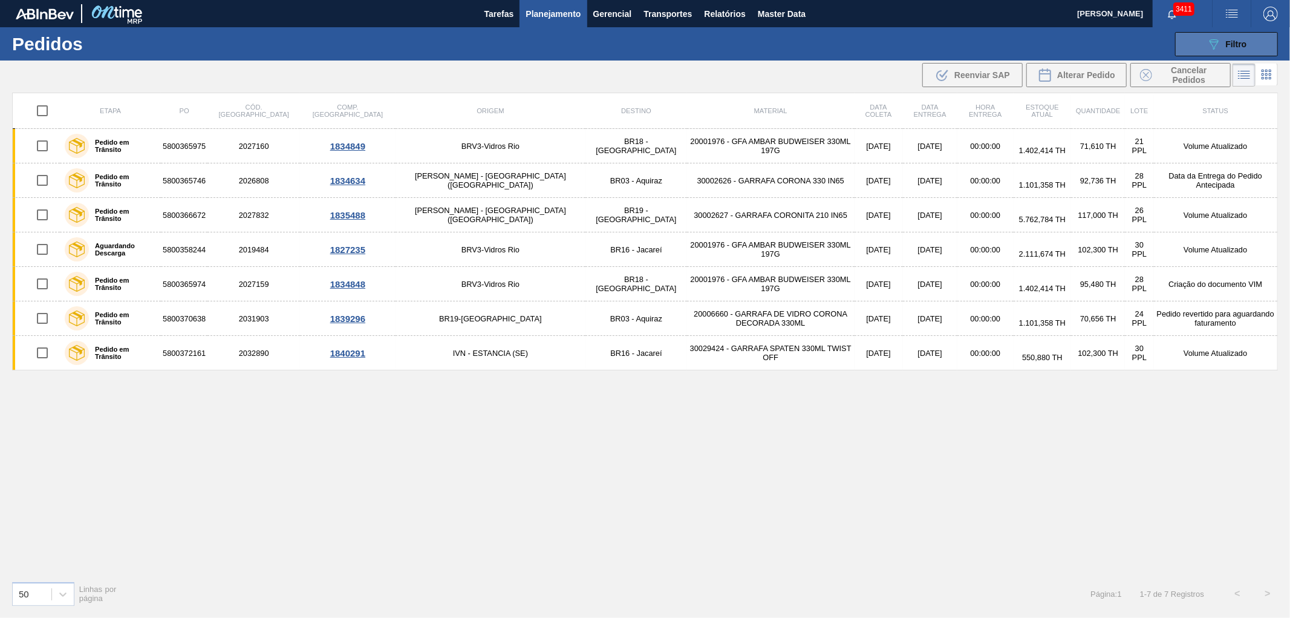
click at [1207, 45] on icon "089F7B8B-B2A5-4AFE-B5C0-19BA573D28AC" at bounding box center [1214, 44] width 15 height 15
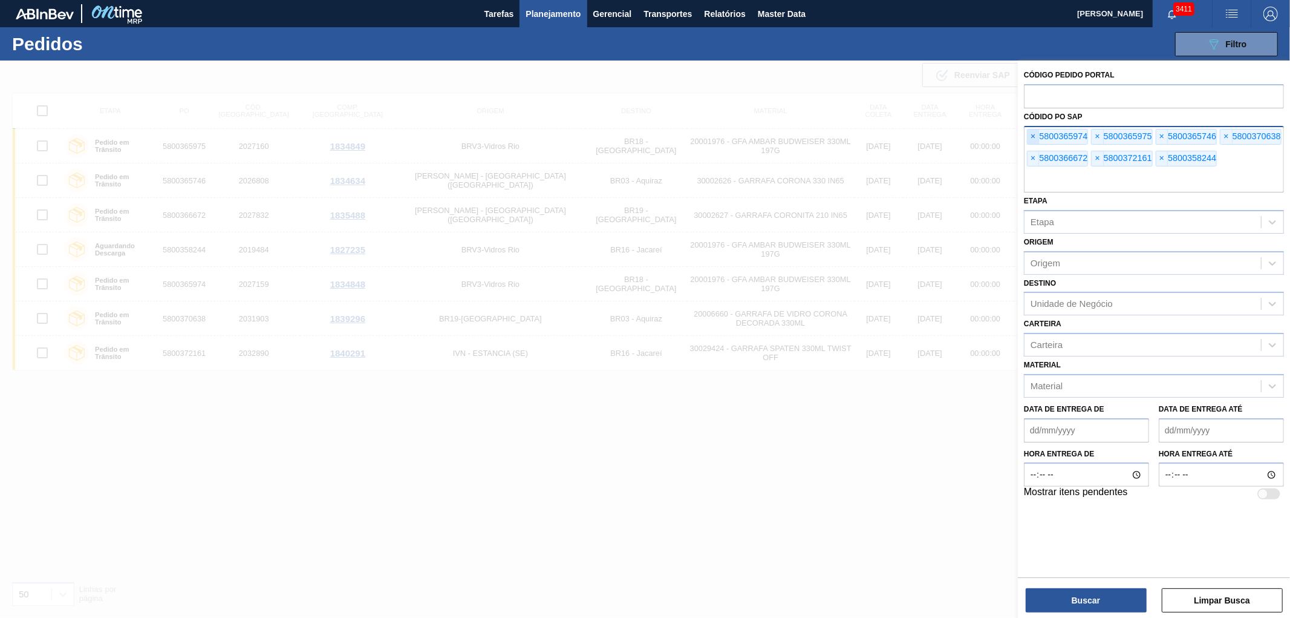
click at [1037, 135] on span "×" at bounding box center [1033, 136] width 11 height 15
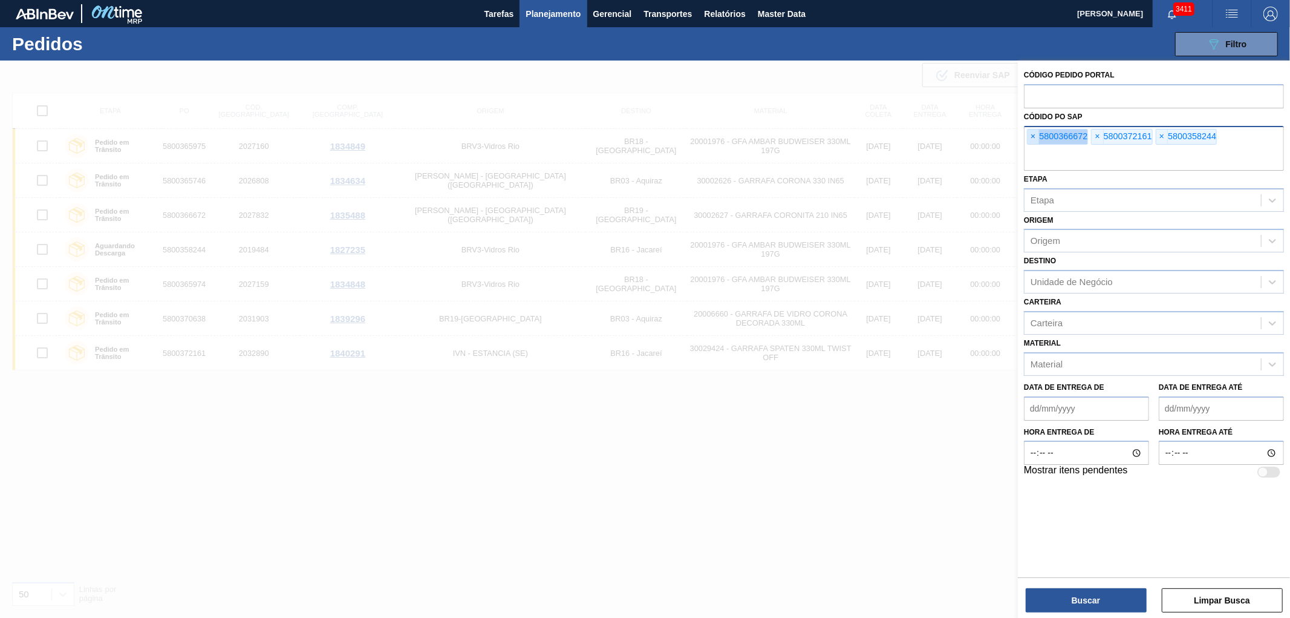
click at [1037, 135] on span "×" at bounding box center [1033, 136] width 11 height 15
click at [1037, 148] on input "text" at bounding box center [1154, 159] width 260 height 23
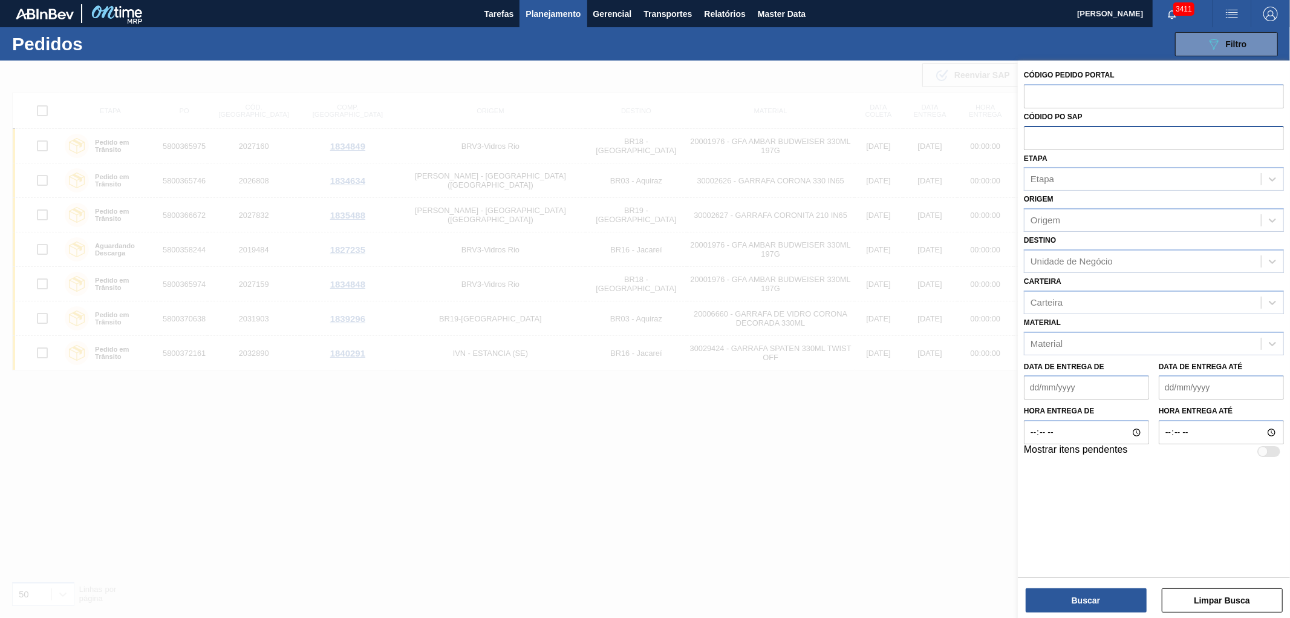
paste input "text"
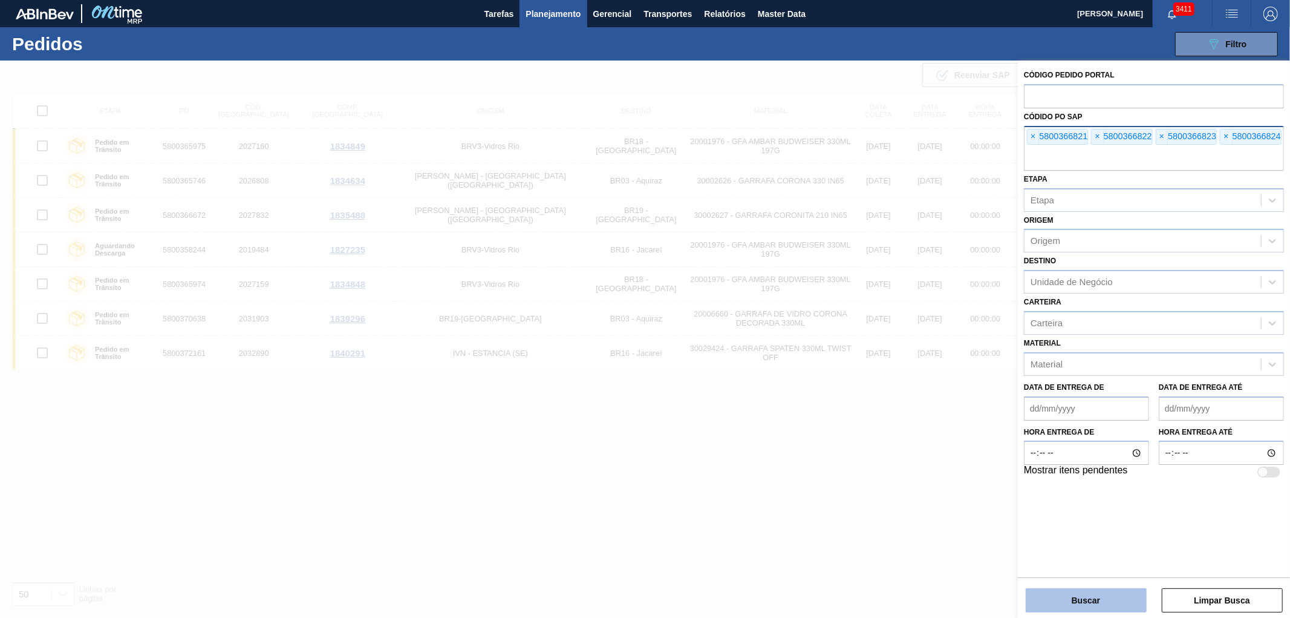
click at [1090, 597] on button "Buscar" at bounding box center [1086, 600] width 121 height 24
